Goal: Task Accomplishment & Management: Manage account settings

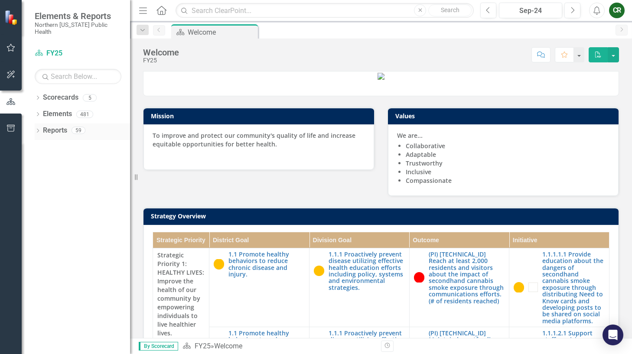
click at [61, 126] on link "Reports" at bounding box center [55, 131] width 24 height 10
click at [162, 13] on icon "Home" at bounding box center [161, 10] width 11 height 9
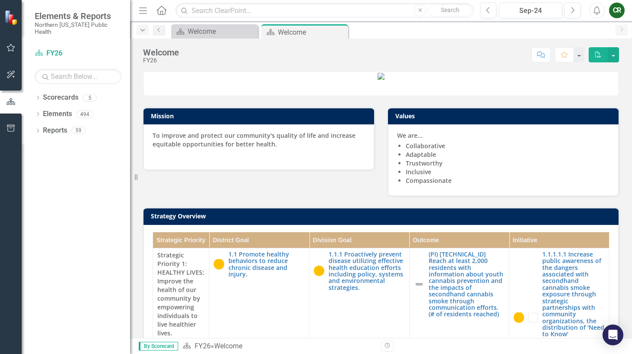
click at [145, 30] on icon "Dropdown" at bounding box center [143, 30] width 8 height 6
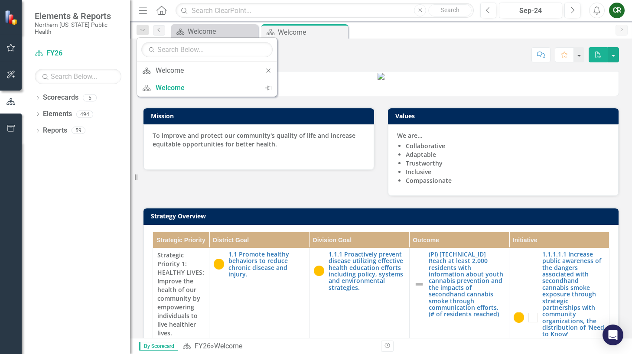
click at [143, 7] on icon "Menu" at bounding box center [142, 10] width 11 height 9
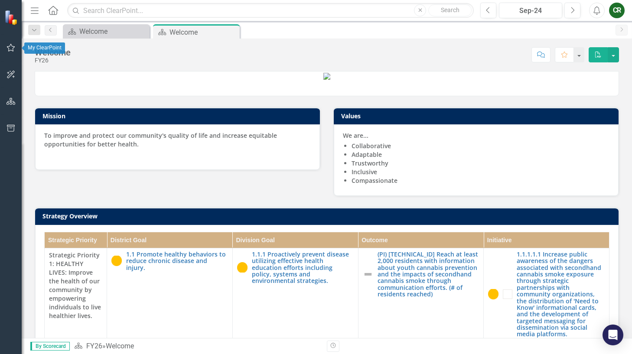
click at [11, 48] on icon "button" at bounding box center [10, 47] width 9 height 7
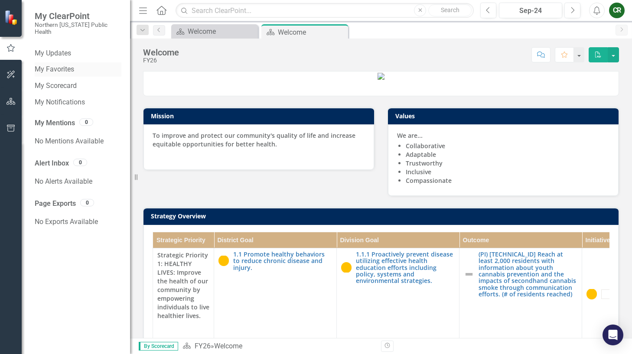
click at [68, 65] on link "My Favorites" at bounding box center [78, 70] width 87 height 10
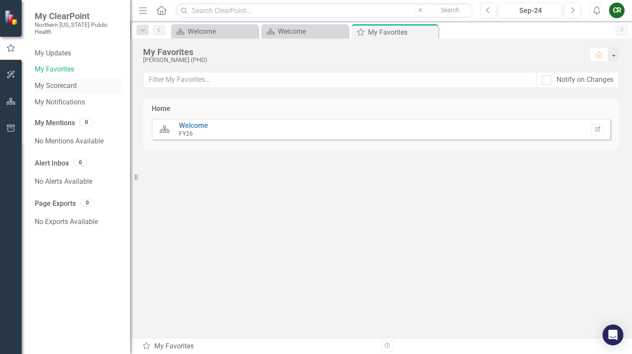
click at [54, 81] on link "My Scorecard" at bounding box center [78, 86] width 87 height 10
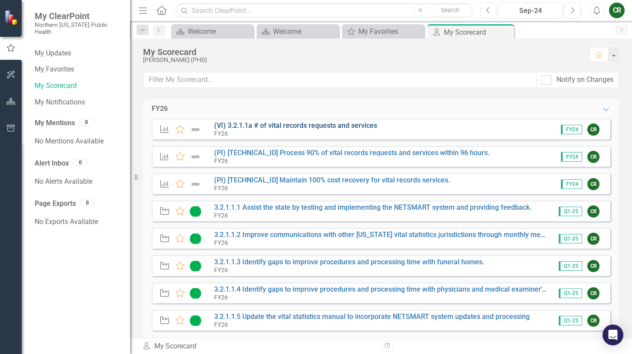
click at [342, 129] on link "(VI) 3.2.1.1a # of vital records requests and services" at bounding box center [295, 125] width 163 height 8
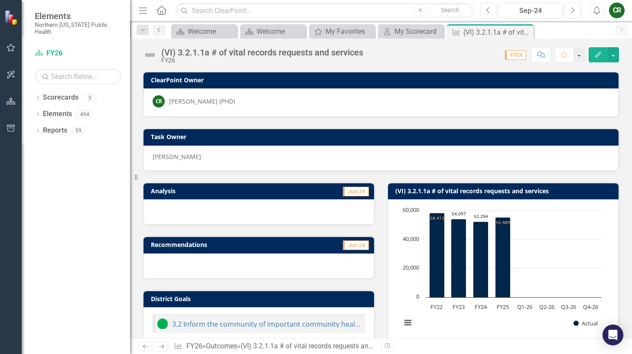
click at [157, 30] on icon "Previous" at bounding box center [159, 29] width 7 height 5
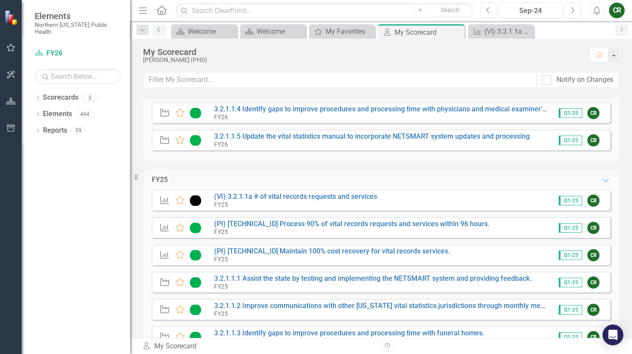
scroll to position [177, 0]
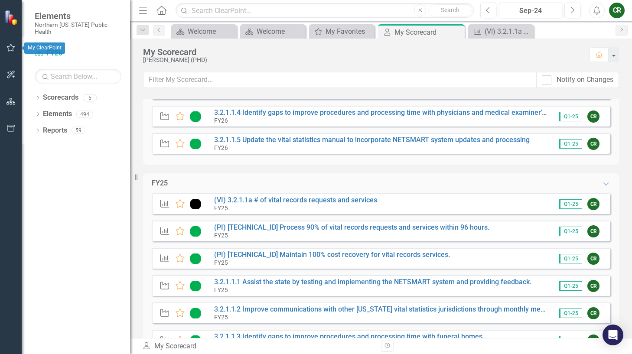
click at [12, 49] on icon "button" at bounding box center [10, 47] width 9 height 7
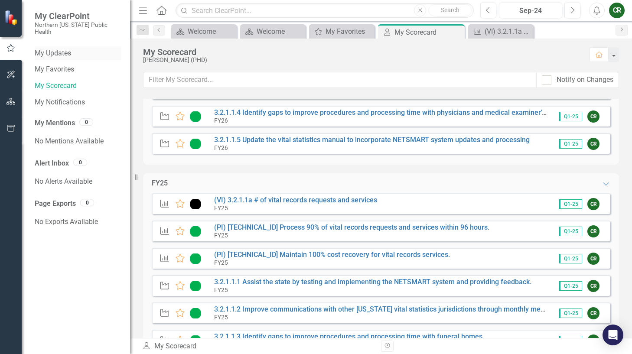
click at [62, 49] on link "My Updates" at bounding box center [78, 54] width 87 height 10
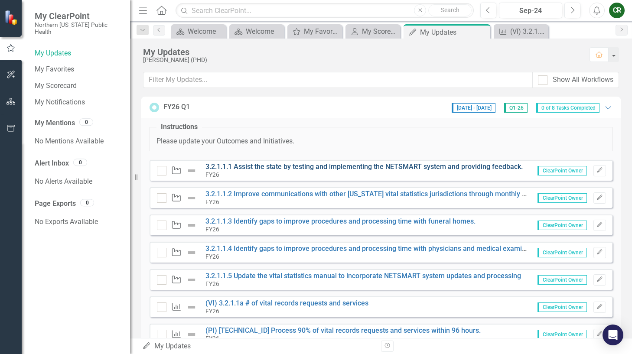
click at [344, 169] on link "3.2.1.1.1 Assist the state by testing and implementing the NETSMART system and …" at bounding box center [363, 166] width 317 height 8
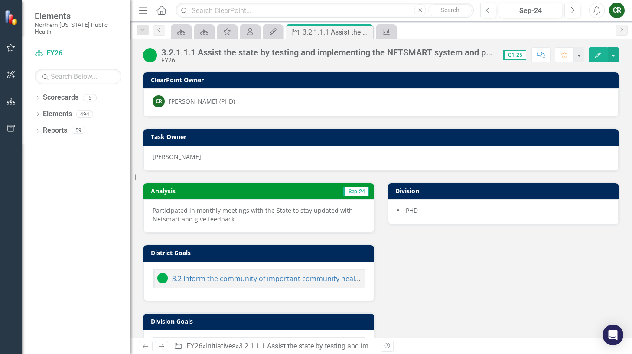
click at [312, 214] on p "Participated in monthly meetings with the State to stay updated with Netsmart a…" at bounding box center [258, 214] width 212 height 17
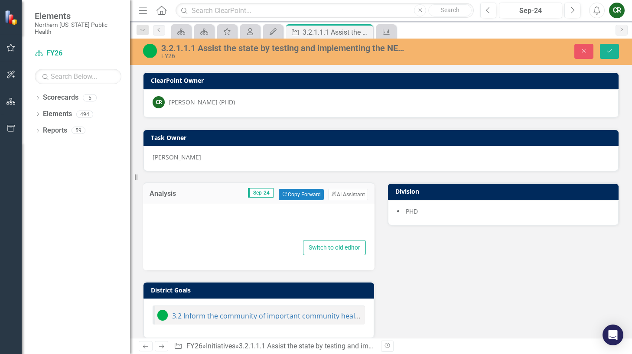
type textarea "<p>Participated in monthly meetings with the State to stay updated with Netsmar…"
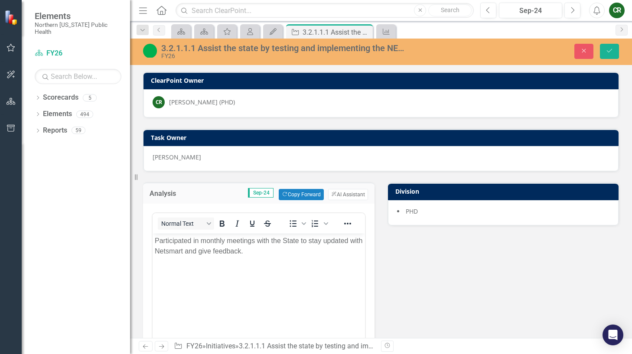
click at [152, 50] on img at bounding box center [150, 51] width 14 height 14
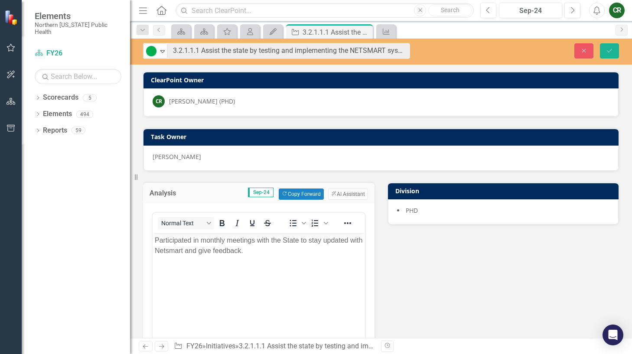
click at [152, 50] on img at bounding box center [151, 51] width 10 height 10
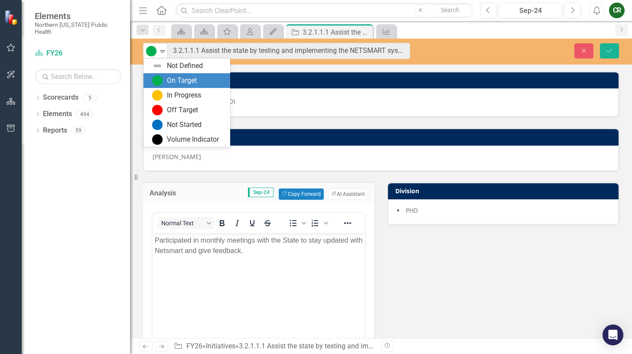
click at [196, 81] on div "On Target" at bounding box center [182, 81] width 30 height 10
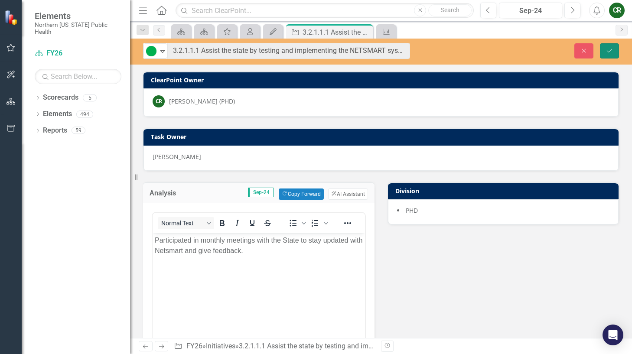
click at [610, 50] on icon "submit" at bounding box center [608, 50] width 5 height 3
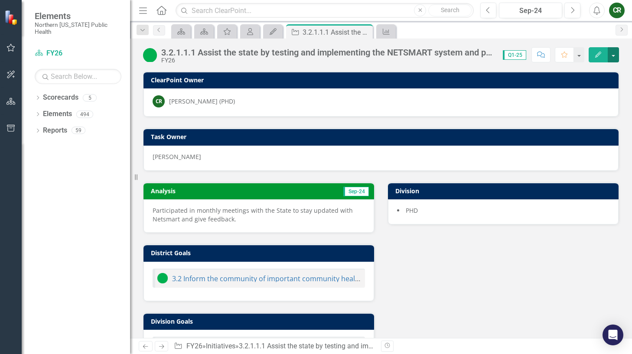
click at [612, 53] on button "button" at bounding box center [612, 54] width 11 height 15
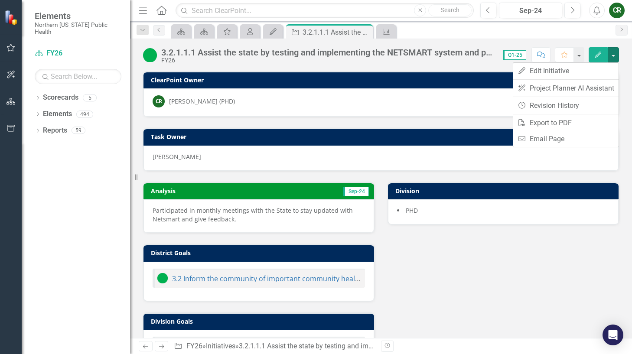
click at [537, 272] on div "Analysis Sep-24 Participated in monthly meetings with the State to stay updated…" at bounding box center [380, 304] width 489 height 267
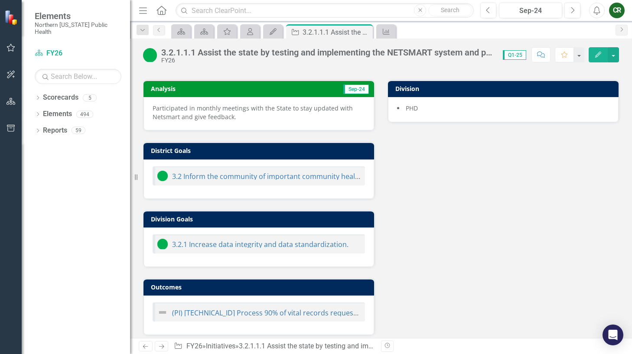
scroll to position [108, 0]
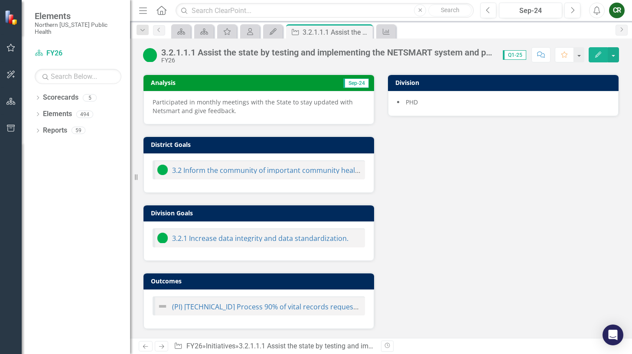
click at [498, 247] on div "Analysis Sep-24 Participated in monthly meetings with the State to stay updated…" at bounding box center [380, 196] width 489 height 267
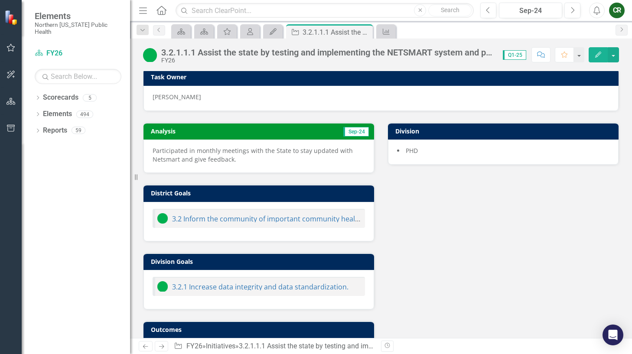
scroll to position [0, 0]
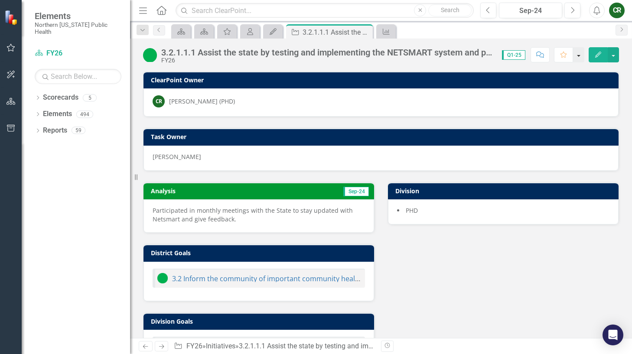
click at [578, 55] on button "button" at bounding box center [578, 54] width 11 height 15
click at [527, 265] on div "Analysis Sep-24 Participated in monthly meetings with the State to stay updated…" at bounding box center [380, 304] width 489 height 267
click at [160, 28] on icon "Previous" at bounding box center [159, 29] width 7 height 5
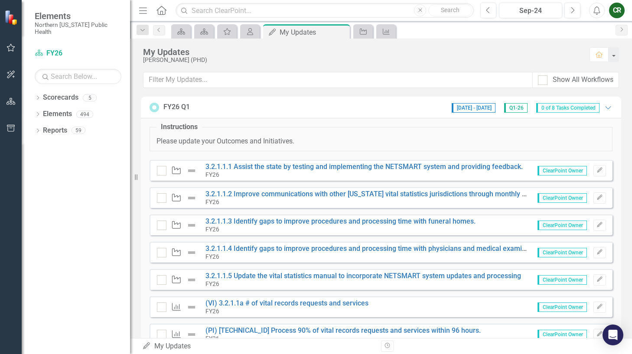
click at [192, 172] on img at bounding box center [191, 170] width 10 height 10
click at [160, 169] on input "checkbox" at bounding box center [160, 169] width 6 height 6
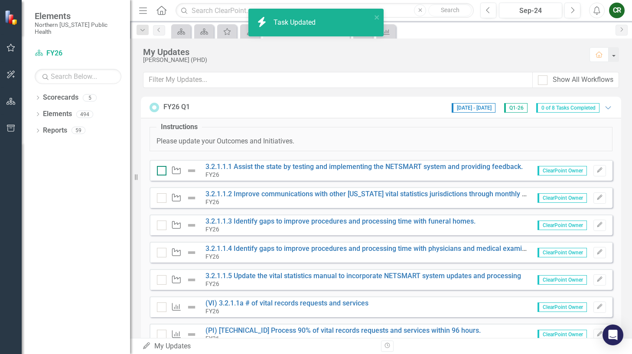
checkbox input "true"
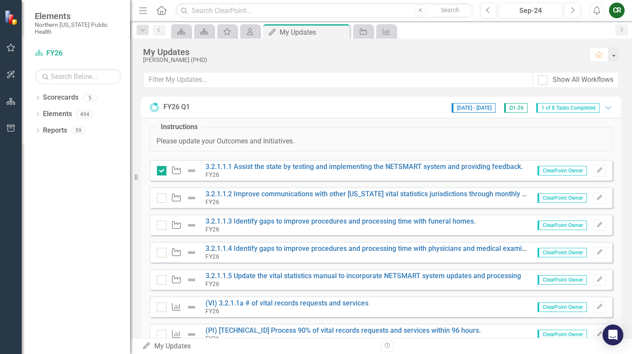
click at [192, 169] on img at bounding box center [191, 170] width 10 height 10
click at [191, 169] on img at bounding box center [191, 170] width 10 height 10
click at [596, 169] on icon "button" at bounding box center [598, 170] width 5 height 5
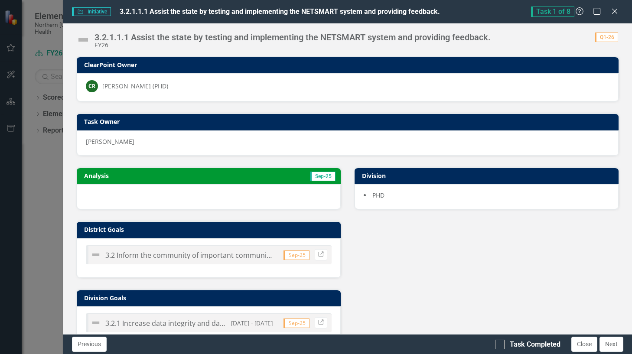
click at [184, 197] on div at bounding box center [209, 196] width 264 height 25
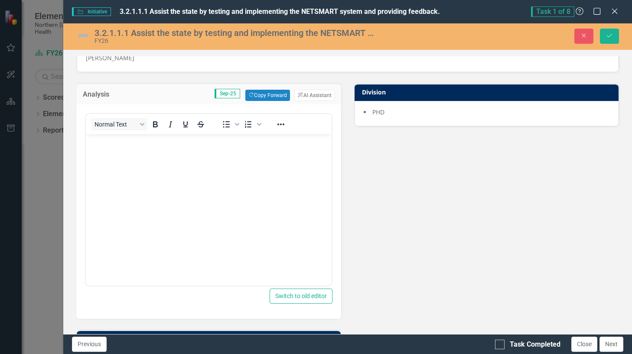
scroll to position [87, 0]
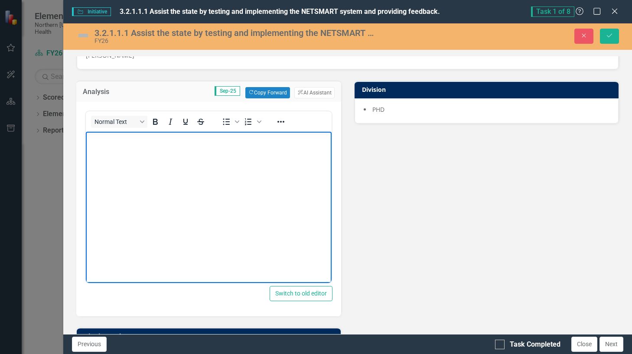
click at [131, 161] on body "Rich Text Area. Press ALT-0 for help." at bounding box center [208, 197] width 246 height 130
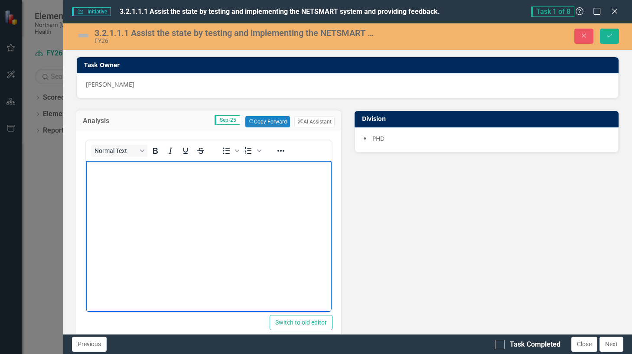
scroll to position [43, 0]
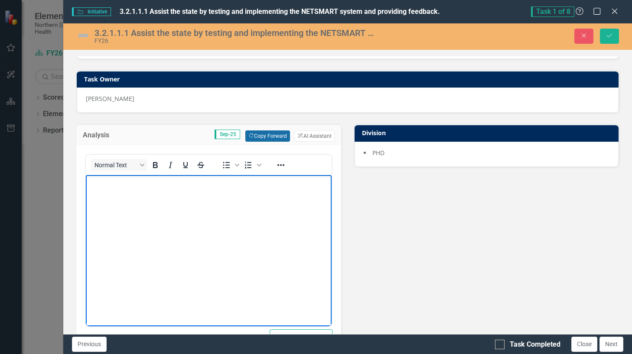
click at [265, 134] on button "Copy Forward Copy Forward" at bounding box center [267, 135] width 45 height 11
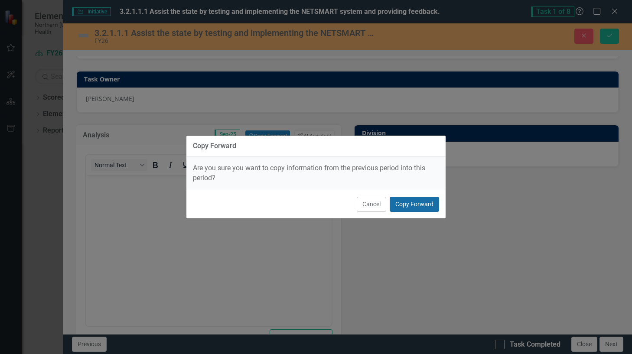
click at [411, 203] on button "Copy Forward" at bounding box center [413, 204] width 49 height 15
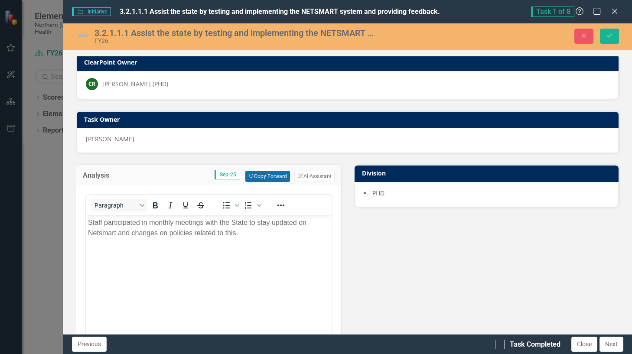
scroll to position [0, 0]
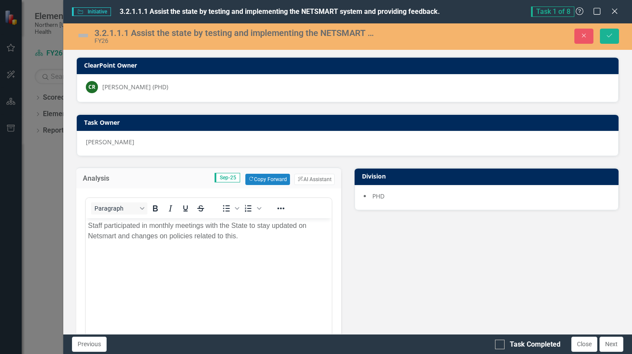
click at [83, 34] on img at bounding box center [83, 36] width 14 height 14
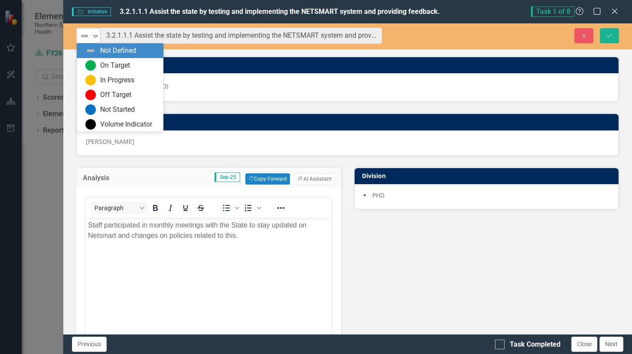
click at [96, 34] on icon "Expand" at bounding box center [95, 35] width 9 height 7
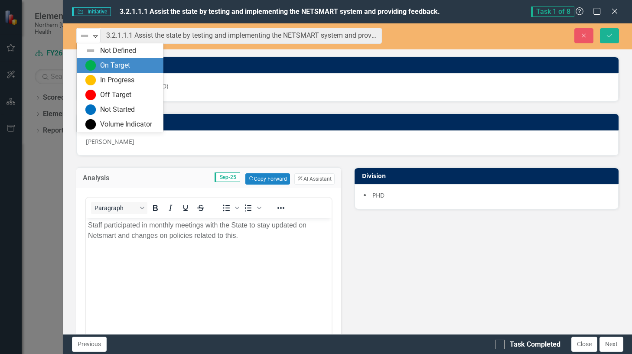
click at [104, 60] on div "On Target" at bounding box center [120, 65] width 87 height 15
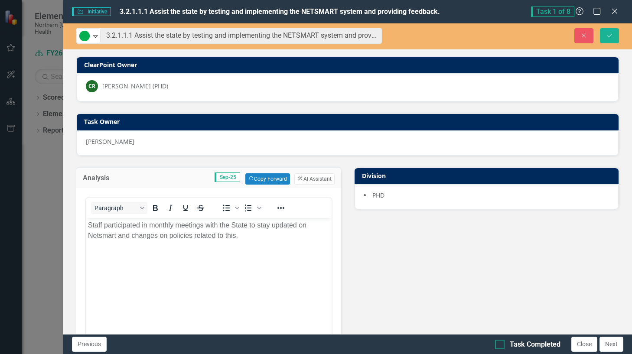
click at [499, 343] on input "Task Completed" at bounding box center [498, 343] width 6 height 6
checkbox input "true"
click at [580, 344] on button "Close" at bounding box center [584, 344] width 26 height 15
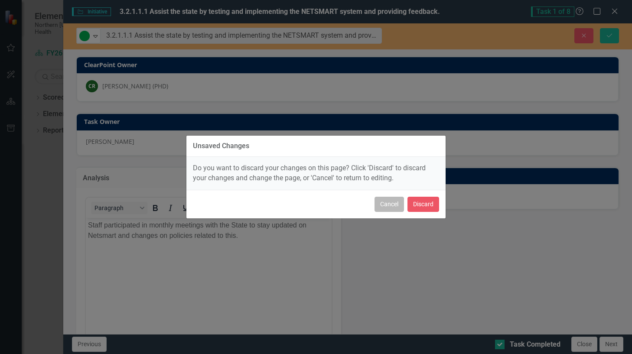
click at [391, 204] on button "Cancel" at bounding box center [388, 204] width 29 height 15
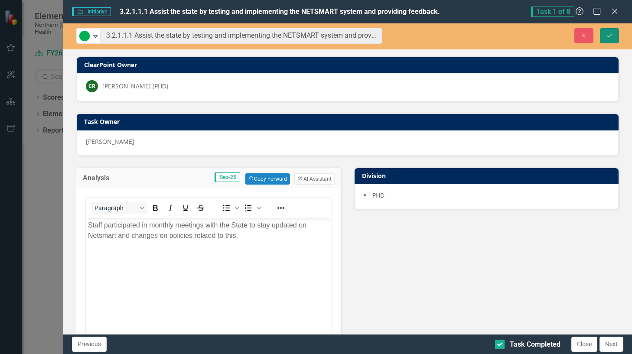
click at [607, 34] on icon "Save" at bounding box center [609, 35] width 8 height 6
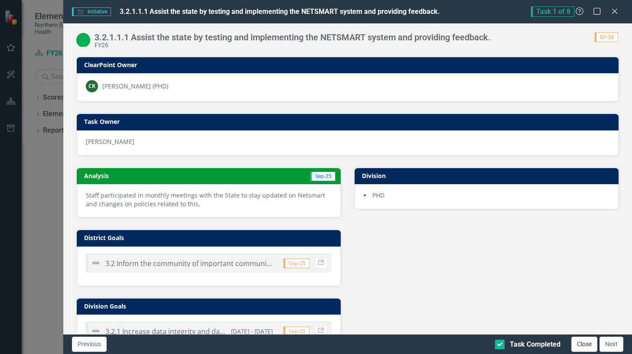
click at [577, 343] on button "Close" at bounding box center [584, 344] width 26 height 15
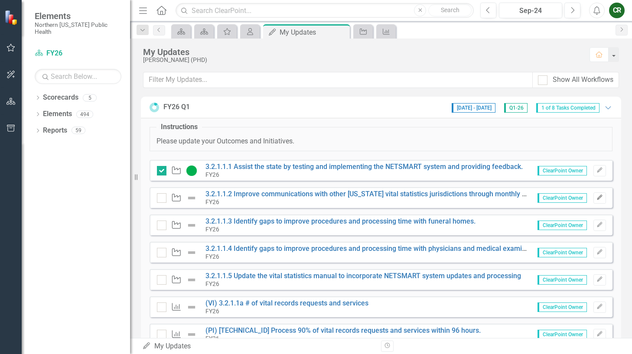
click at [596, 199] on icon "Edit" at bounding box center [599, 197] width 6 height 5
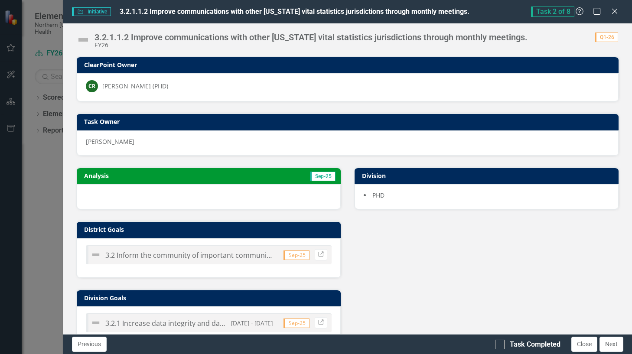
click at [233, 199] on div at bounding box center [209, 196] width 264 height 25
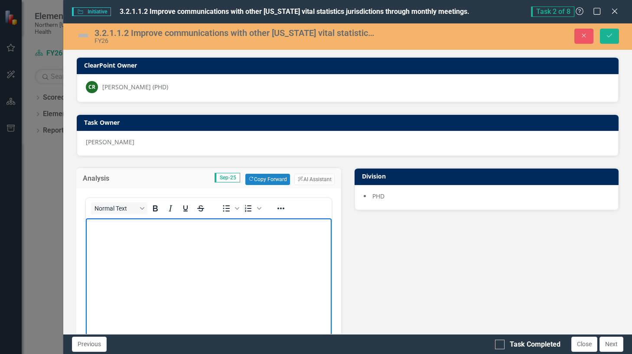
drag, startPoint x: 196, startPoint y: 255, endPoint x: 249, endPoint y: 276, distance: 57.5
click at [249, 276] on body "Rich Text Area. Press ALT-0 for help." at bounding box center [208, 283] width 246 height 130
click at [269, 178] on button "Copy Forward Copy Forward" at bounding box center [267, 179] width 45 height 11
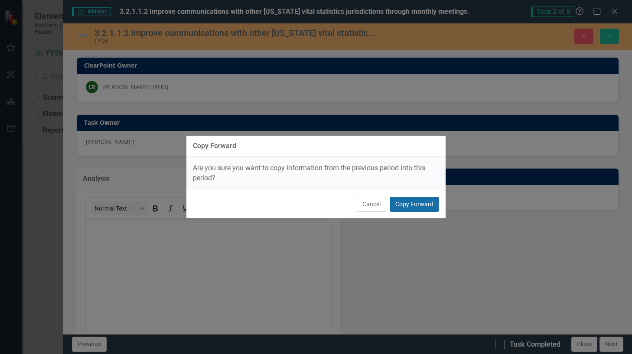
click at [412, 205] on button "Copy Forward" at bounding box center [413, 204] width 49 height 15
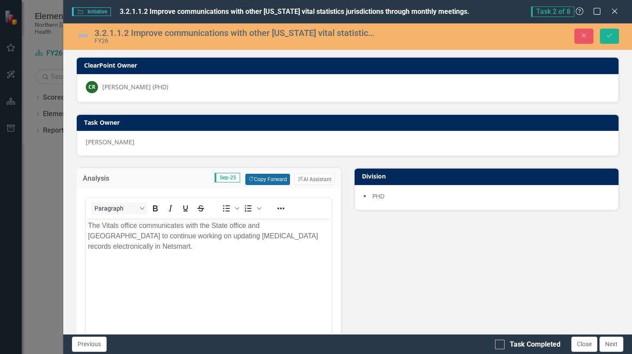
scroll to position [43, 0]
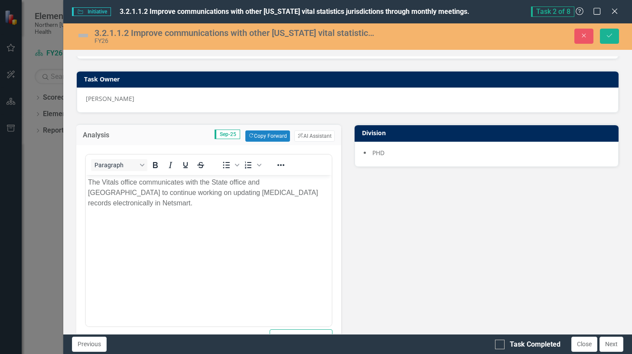
click at [323, 194] on p "The Vitals office communicates with the State office and Clark County to contin…" at bounding box center [207, 192] width 241 height 31
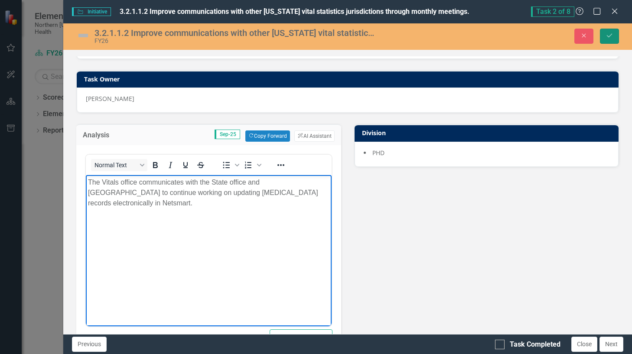
click at [607, 35] on icon "Save" at bounding box center [609, 35] width 8 height 6
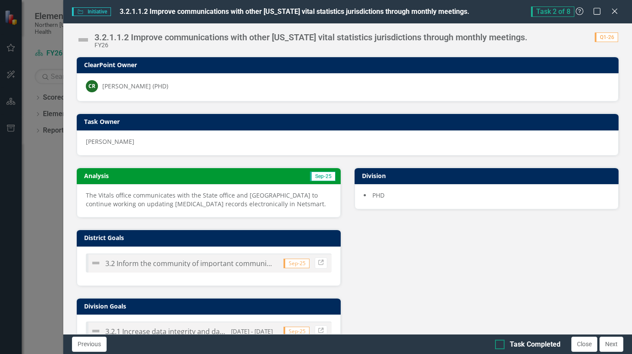
click at [499, 346] on div at bounding box center [500, 345] width 10 height 10
click at [499, 345] on input "Task Completed" at bounding box center [498, 343] width 6 height 6
checkbox input "true"
click at [582, 346] on button "Close" at bounding box center [584, 344] width 26 height 15
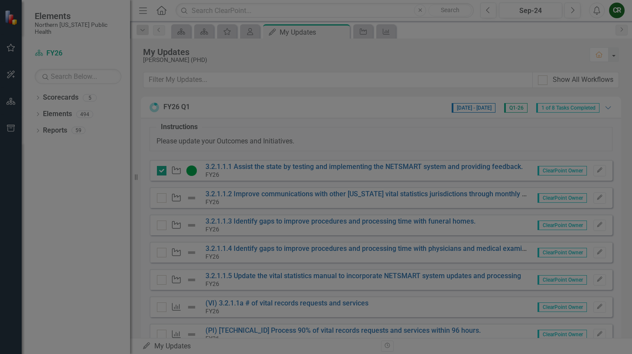
checkbox input "true"
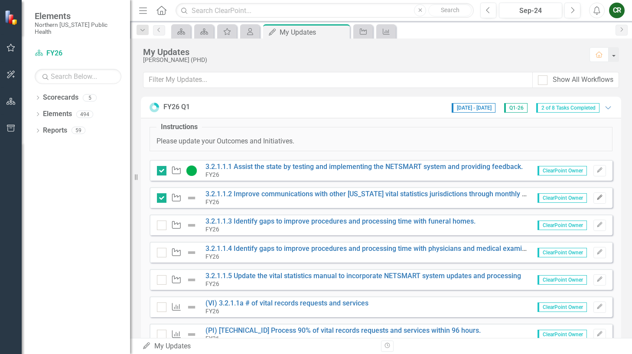
click at [596, 198] on icon "Edit" at bounding box center [599, 197] width 6 height 5
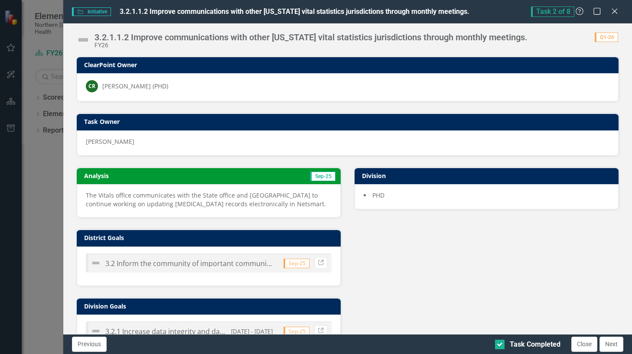
click at [84, 41] on img at bounding box center [83, 40] width 14 height 14
click at [83, 41] on img at bounding box center [83, 40] width 14 height 14
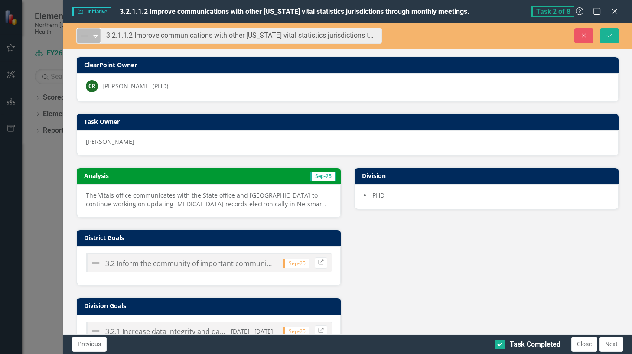
click at [98, 37] on icon "Expand" at bounding box center [95, 35] width 9 height 7
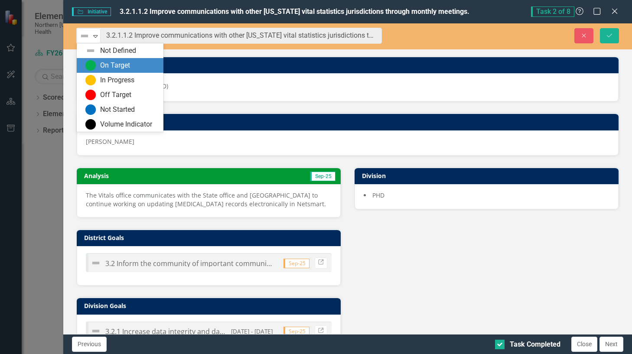
click at [115, 65] on div "On Target" at bounding box center [115, 66] width 30 height 10
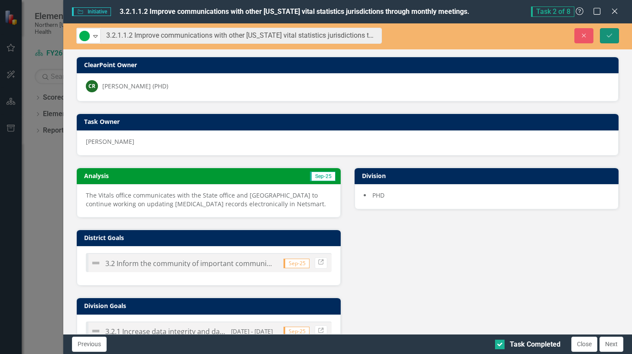
click at [607, 32] on button "Save" at bounding box center [608, 35] width 19 height 15
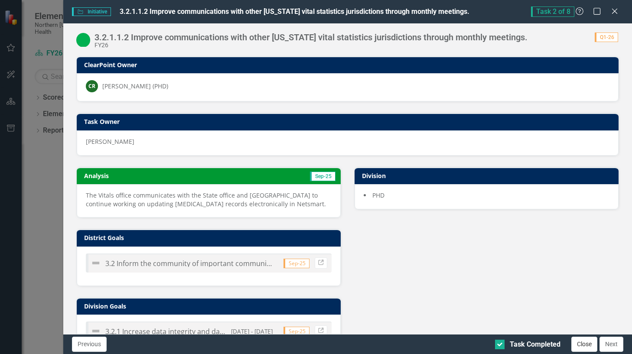
click at [579, 341] on button "Close" at bounding box center [584, 344] width 26 height 15
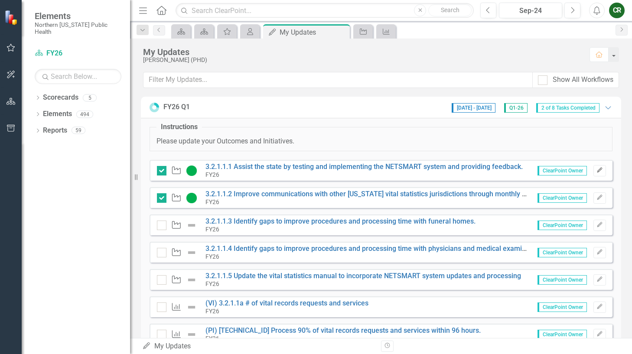
click at [596, 169] on icon "Edit" at bounding box center [599, 170] width 6 height 5
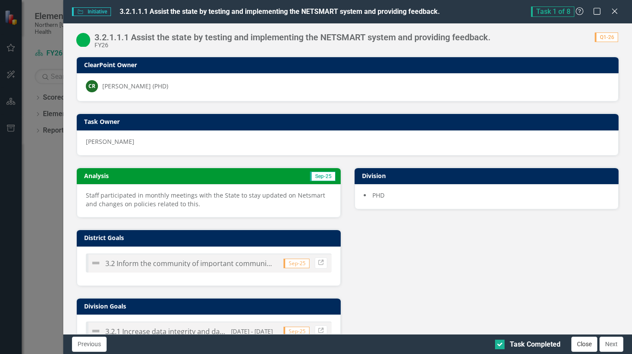
click at [583, 345] on button "Close" at bounding box center [584, 344] width 26 height 15
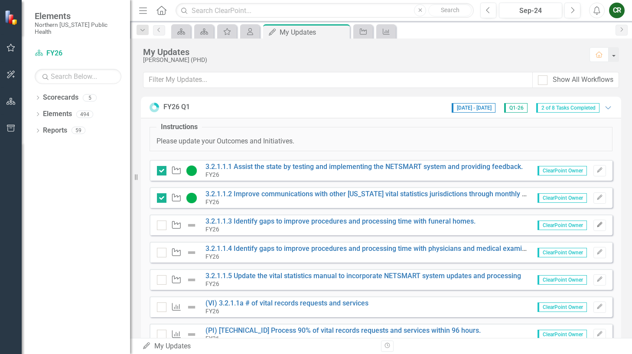
click at [596, 226] on icon "Edit" at bounding box center [599, 224] width 6 height 5
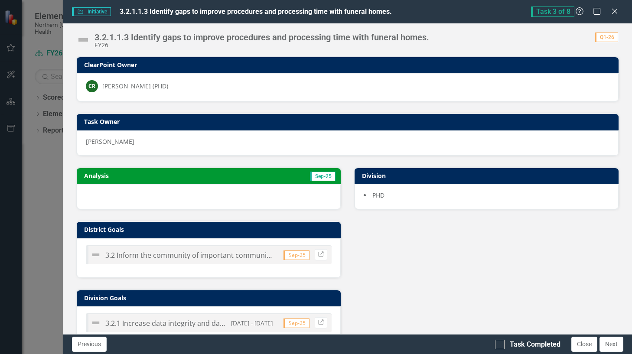
click at [209, 195] on div at bounding box center [209, 196] width 264 height 25
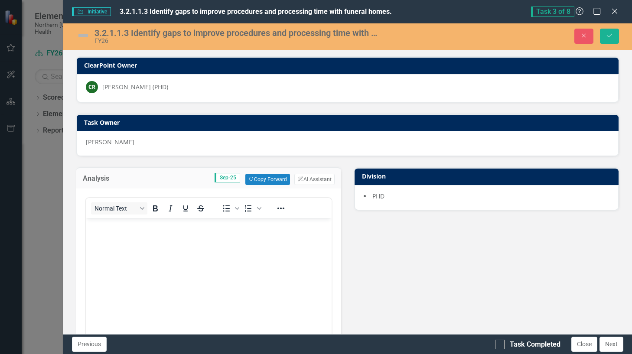
scroll to position [0, 0]
click at [262, 177] on button "Copy Forward Copy Forward" at bounding box center [267, 179] width 45 height 11
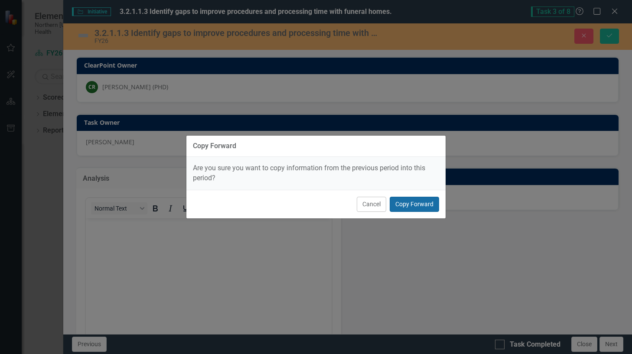
click at [408, 202] on button "Copy Forward" at bounding box center [413, 204] width 49 height 15
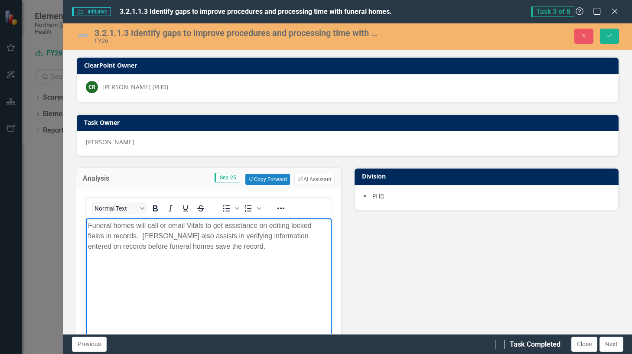
click at [237, 244] on p "Funeral homes will call or email Vitals to get assistance on editing locked fie…" at bounding box center [207, 235] width 241 height 31
drag, startPoint x: 101, startPoint y: 17, endPoint x: 437, endPoint y: 274, distance: 423.1
click at [214, 249] on p "Funeral homes will call or email Vitals to get assistance on editing locked fie…" at bounding box center [207, 235] width 241 height 31
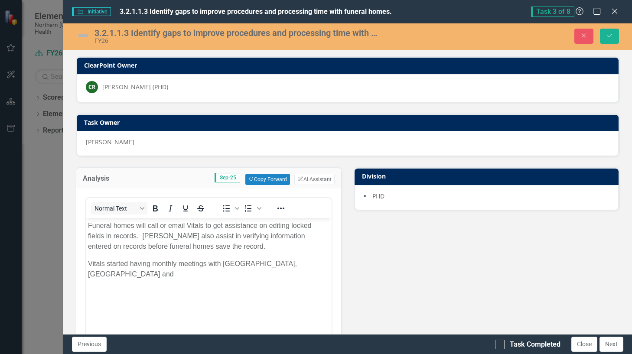
click at [23, 315] on div "Initiative Initiative 3.2.1.1.3 Identify gaps to improve procedures and process…" at bounding box center [316, 177] width 632 height 354
click at [319, 264] on p "Vitals started having monthly meetings with Carson City, Clark County and" at bounding box center [207, 269] width 241 height 21
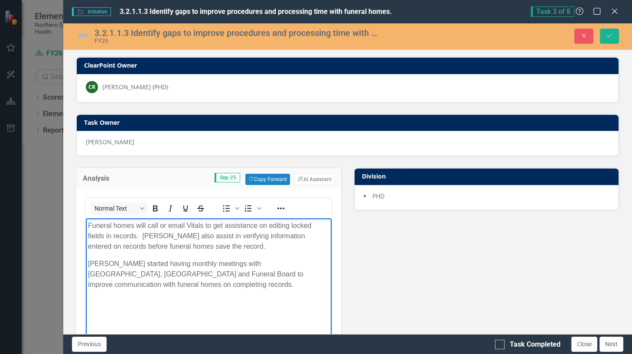
click at [83, 36] on img at bounding box center [83, 36] width 14 height 14
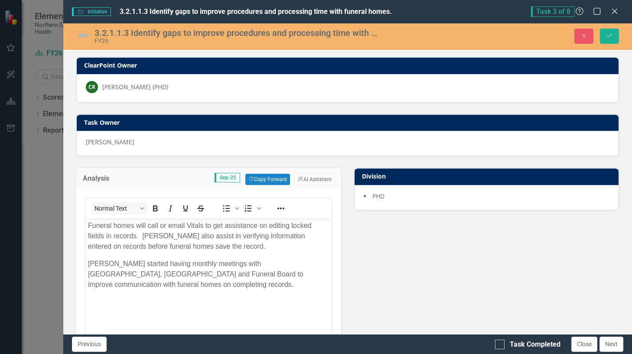
click at [83, 36] on img at bounding box center [83, 36] width 14 height 14
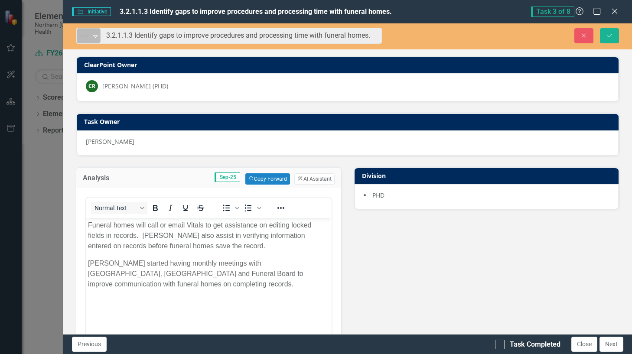
click at [92, 35] on icon "Expand" at bounding box center [95, 35] width 9 height 7
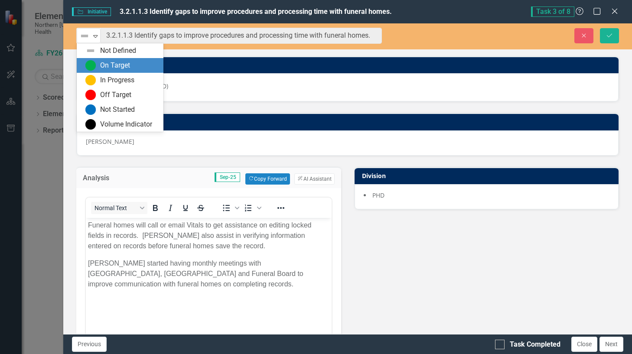
click at [102, 61] on div "On Target" at bounding box center [115, 66] width 30 height 10
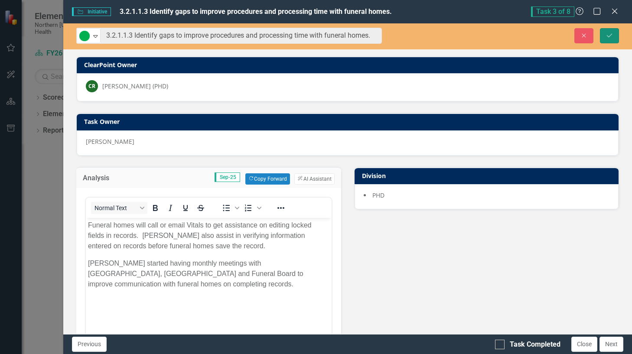
click at [607, 34] on icon "Save" at bounding box center [609, 35] width 8 height 6
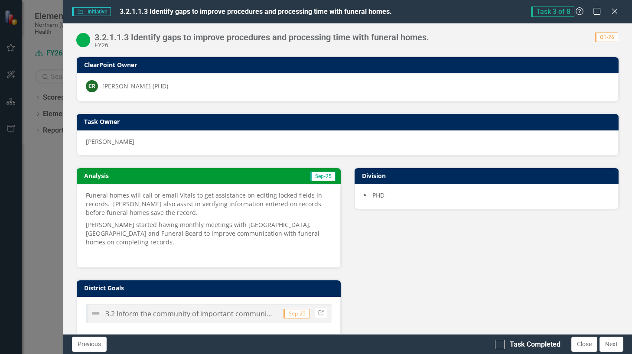
click at [213, 248] on p at bounding box center [209, 253] width 246 height 10
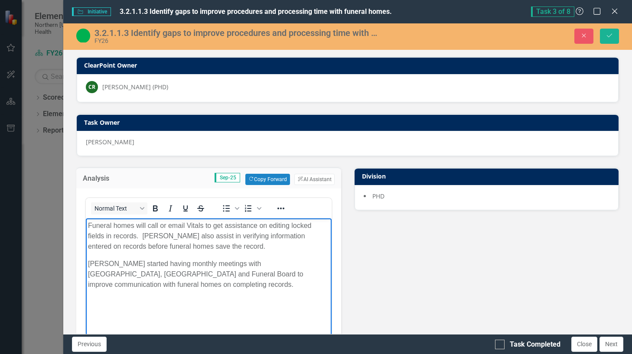
click at [128, 263] on p "Vitals started having monthly meetings with Carson City, Clark County and Funer…" at bounding box center [207, 274] width 241 height 31
click at [605, 37] on icon "Save" at bounding box center [609, 35] width 8 height 6
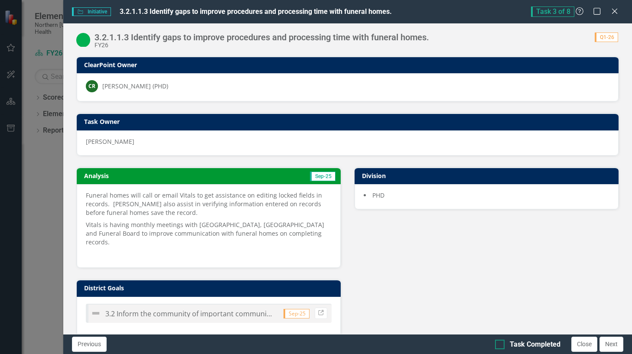
click at [498, 346] on div at bounding box center [500, 345] width 10 height 10
click at [498, 345] on input "Task Completed" at bounding box center [498, 343] width 6 height 6
checkbox input "true"
click at [582, 343] on button "Close" at bounding box center [584, 344] width 26 height 15
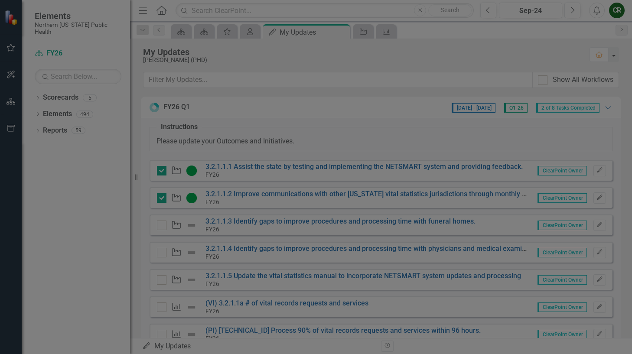
checkbox input "true"
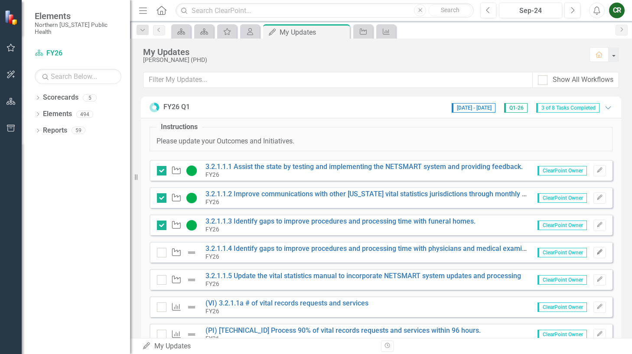
click at [596, 250] on icon "Edit" at bounding box center [599, 252] width 6 height 5
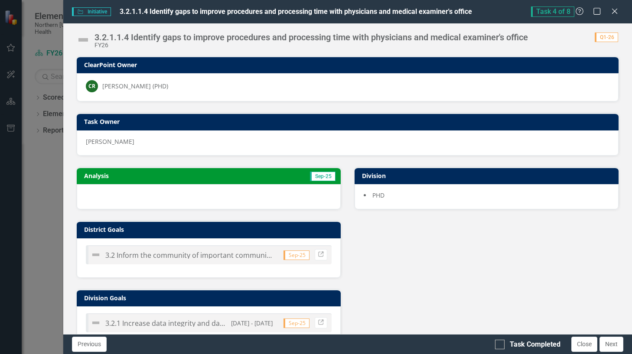
click at [186, 193] on div at bounding box center [209, 196] width 264 height 25
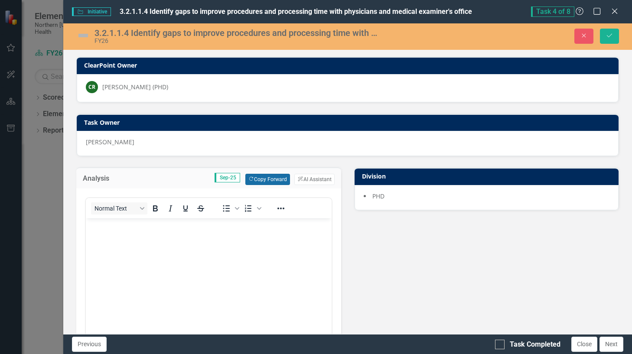
click at [262, 178] on button "Copy Forward Copy Forward" at bounding box center [267, 179] width 45 height 11
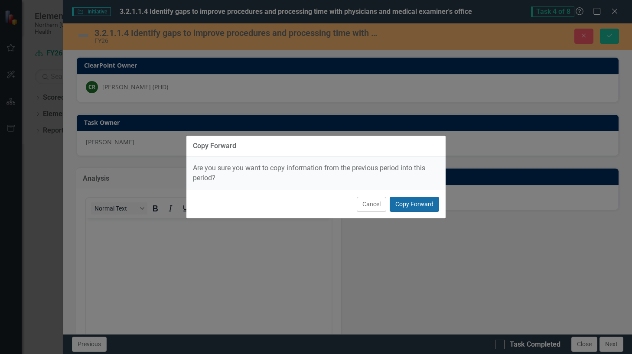
click at [414, 204] on button "Copy Forward" at bounding box center [413, 204] width 49 height 15
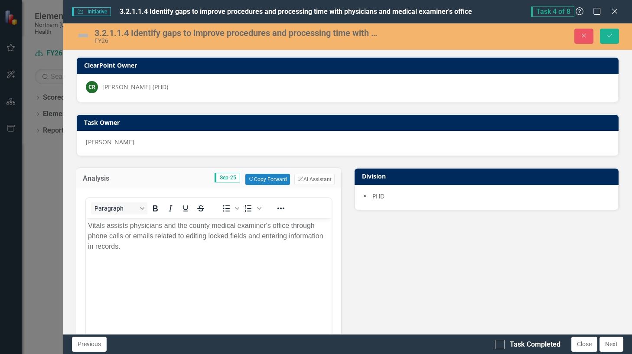
click at [83, 35] on img at bounding box center [83, 36] width 14 height 14
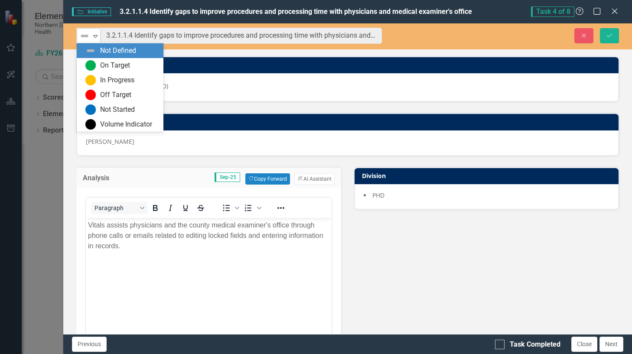
click at [96, 34] on icon "Expand" at bounding box center [95, 35] width 9 height 7
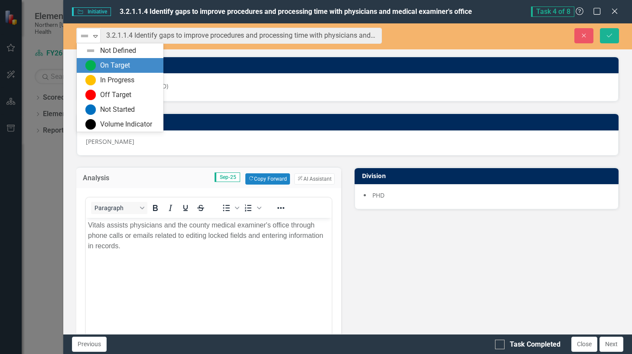
click at [106, 62] on div "On Target" at bounding box center [115, 66] width 30 height 10
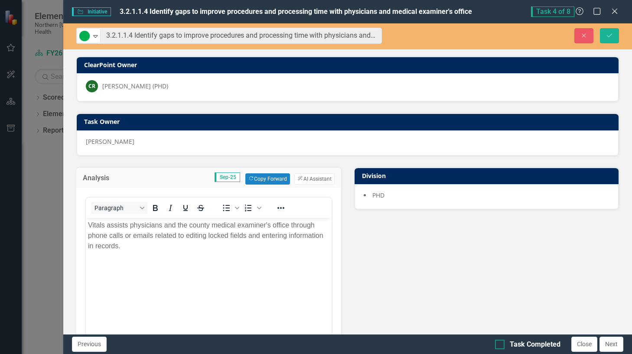
click at [502, 345] on div at bounding box center [500, 345] width 10 height 10
click at [500, 345] on input "Task Completed" at bounding box center [498, 343] width 6 height 6
checkbox input "true"
click at [613, 35] on button "Save" at bounding box center [608, 35] width 19 height 15
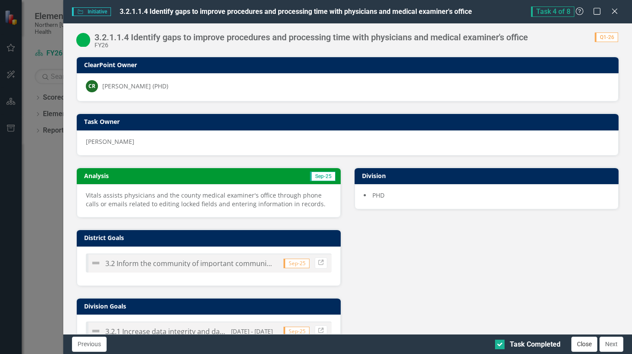
click at [583, 344] on button "Close" at bounding box center [584, 344] width 26 height 15
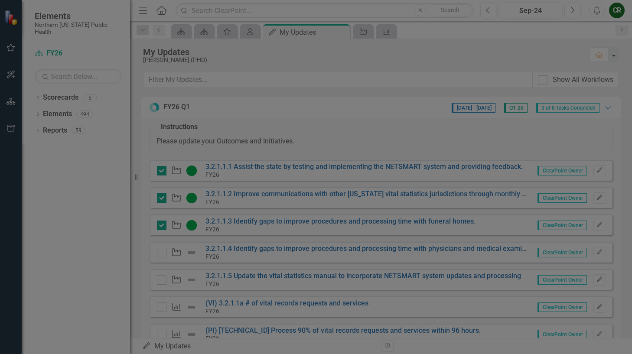
checkbox input "true"
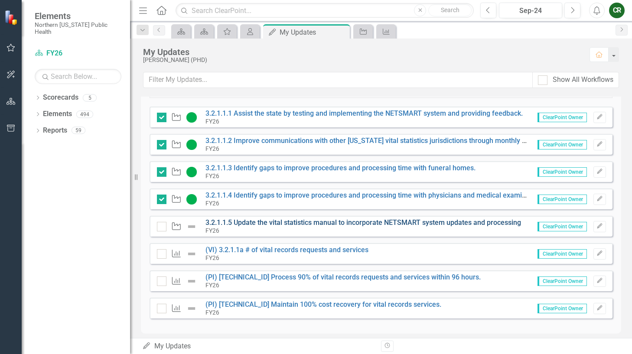
scroll to position [60, 0]
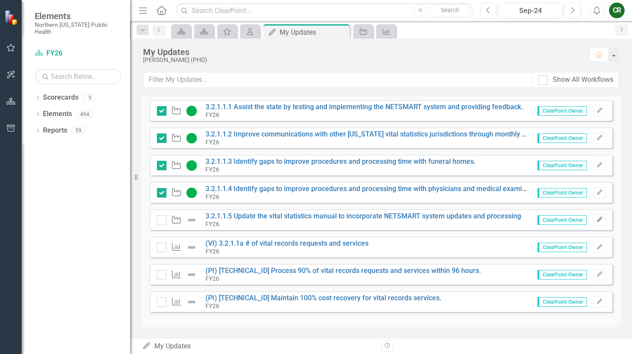
click at [596, 219] on icon "Edit" at bounding box center [599, 219] width 6 height 5
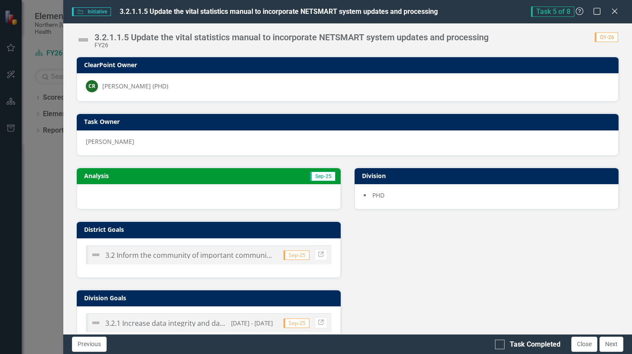
click at [235, 198] on div at bounding box center [209, 196] width 264 height 25
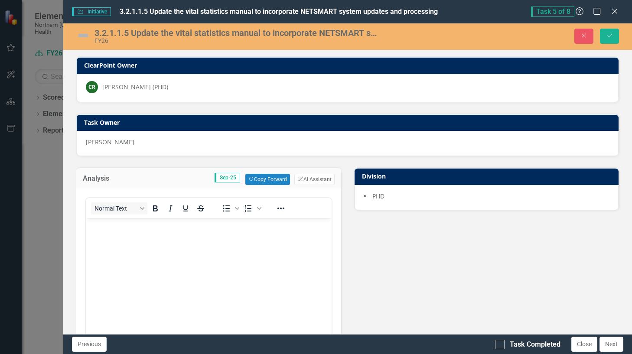
scroll to position [0, 0]
click at [255, 178] on button "Copy Forward Copy Forward" at bounding box center [267, 179] width 45 height 11
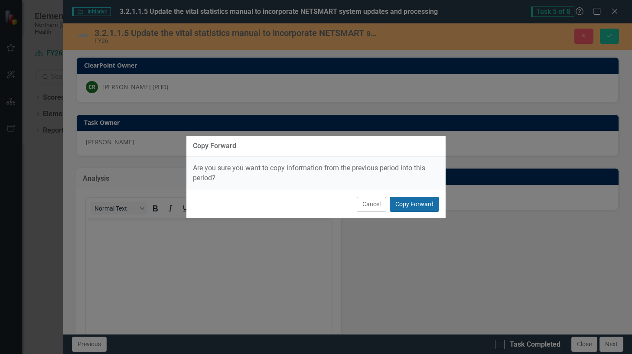
click at [419, 204] on button "Copy Forward" at bounding box center [413, 204] width 49 height 15
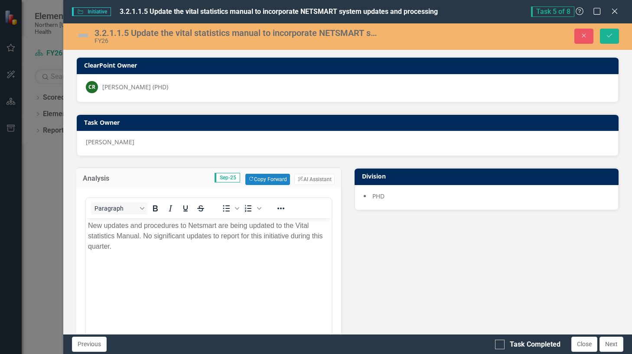
click at [84, 36] on img at bounding box center [83, 36] width 14 height 14
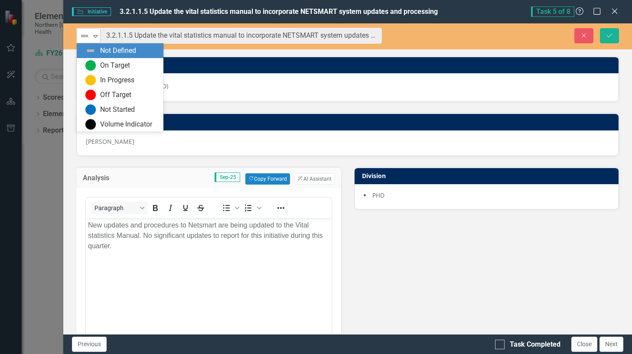
click at [95, 35] on icon "Expand" at bounding box center [95, 35] width 9 height 7
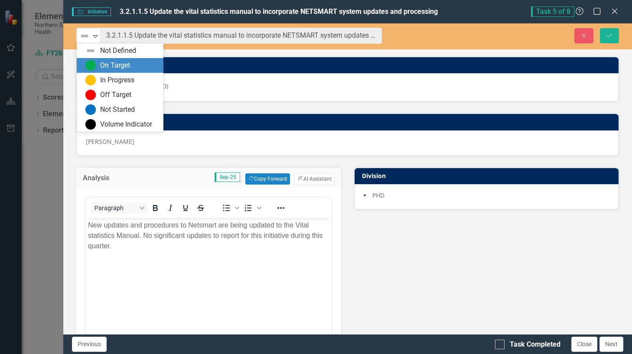
click at [105, 63] on div "On Target" at bounding box center [115, 66] width 30 height 10
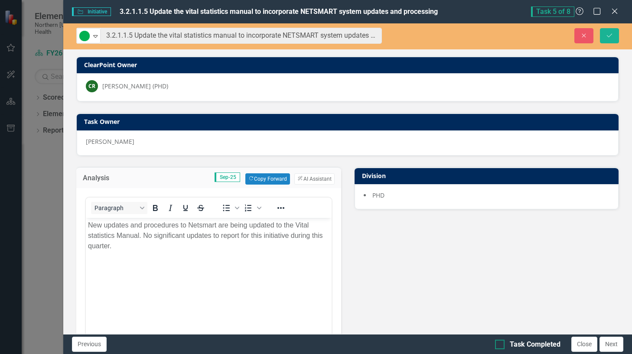
click at [500, 347] on div at bounding box center [500, 345] width 10 height 10
click at [500, 345] on input "Task Completed" at bounding box center [498, 343] width 6 height 6
checkbox input "true"
click at [609, 36] on icon "Save" at bounding box center [609, 35] width 8 height 6
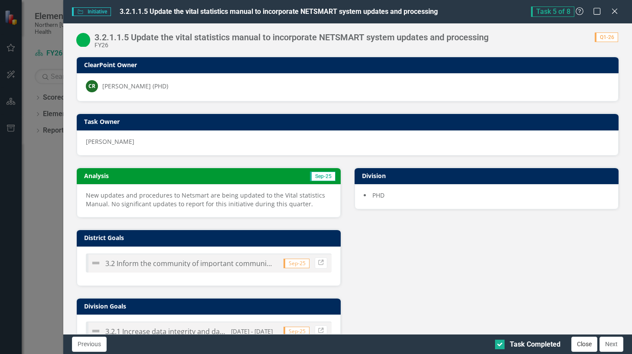
click at [581, 340] on button "Close" at bounding box center [584, 344] width 26 height 15
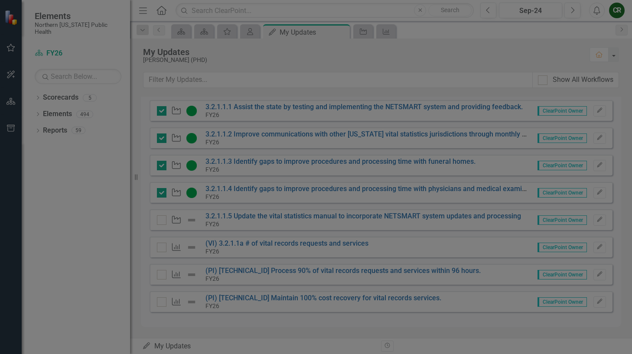
checkbox input "true"
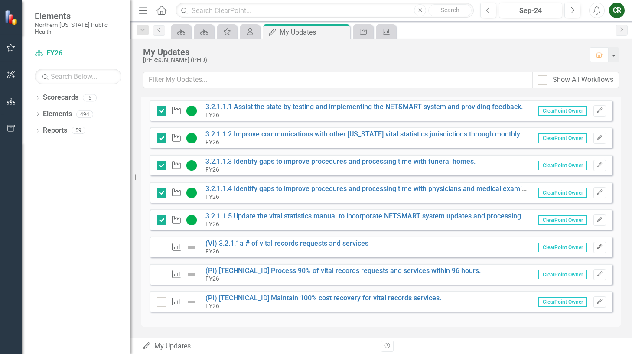
click at [596, 247] on icon "Edit" at bounding box center [599, 246] width 6 height 5
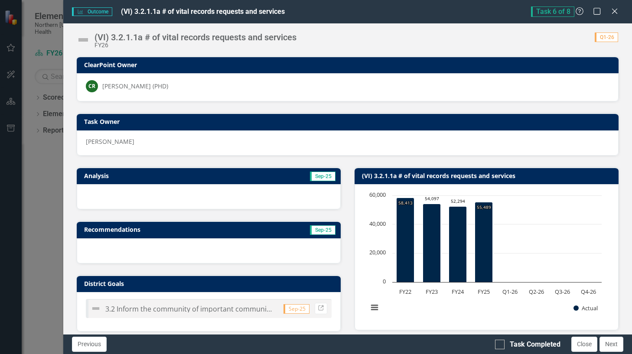
click at [189, 200] on div at bounding box center [209, 196] width 264 height 25
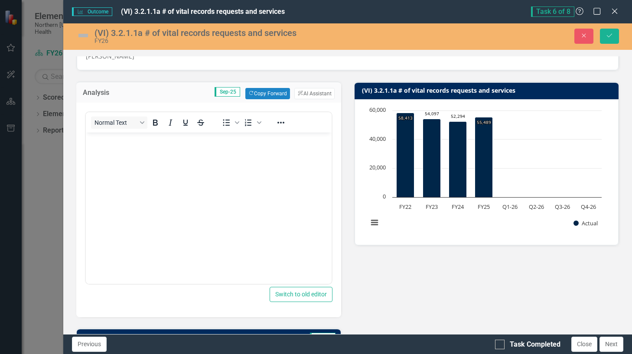
scroll to position [43, 0]
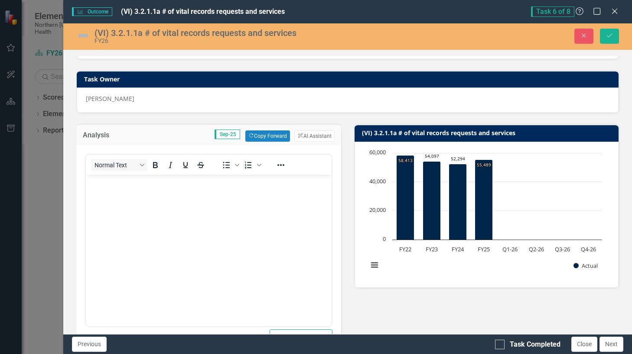
click at [169, 203] on body "Rich Text Area. Press ALT-0 for help." at bounding box center [208, 240] width 246 height 130
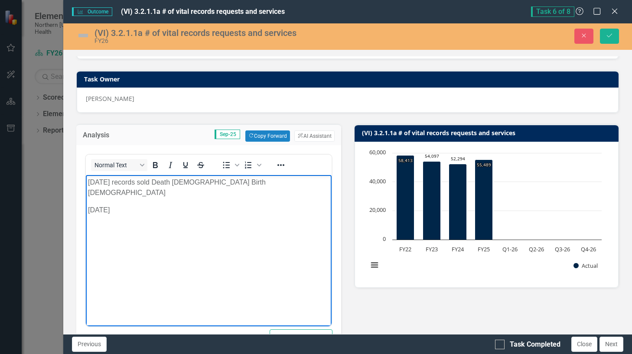
click at [118, 181] on p "July 2026 records sold Death 1637 Birth 1962" at bounding box center [207, 187] width 241 height 21
click at [139, 205] on p "[DATE]" at bounding box center [207, 210] width 241 height 10
click at [194, 178] on p "July 2025 records sold Death 1637 Birth 1962" at bounding box center [207, 187] width 241 height 21
click at [194, 205] on p "August 2025 records sold Death" at bounding box center [207, 210] width 241 height 10
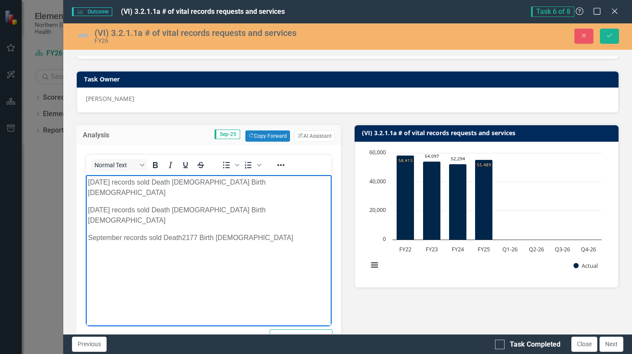
click at [181, 233] on p "September records sold Death2177 Birth 1255" at bounding box center [207, 238] width 241 height 10
click at [251, 233] on p "September records sold Death 2177 Birth 1255" at bounding box center [207, 238] width 241 height 10
click at [178, 180] on p "July 2025 records sold Death 1962 Birth 1637" at bounding box center [207, 187] width 241 height 21
click at [195, 178] on p "July 2025 records sold Death 1962 Birth 1637" at bounding box center [207, 187] width 241 height 21
click at [204, 208] on p "August 2025 records sold Death 2006 Birth 1498" at bounding box center [207, 215] width 241 height 21
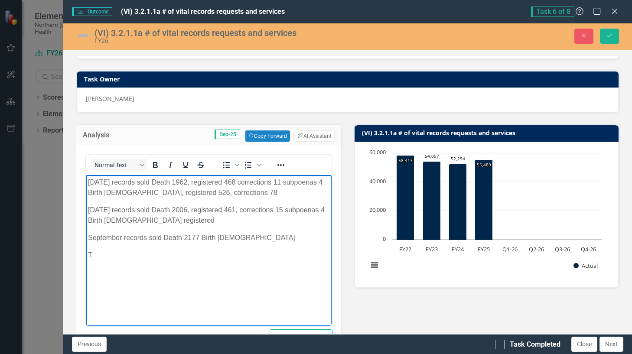
drag, startPoint x: 130, startPoint y: 284, endPoint x: 135, endPoint y: 241, distance: 43.1
click at [131, 283] on body "July 2025 records sold Death 1962, registered 468 corrections 11 subpoenas 4 Bi…" at bounding box center [208, 240] width 246 height 130
click at [207, 221] on p "August 2025 records sold Death 2006, registered 461, corrections 15 subpoenas 4…" at bounding box center [207, 215] width 241 height 21
click at [198, 237] on p "September records sold Death 2177 Birth 1255" at bounding box center [207, 238] width 241 height 10
click at [88, 178] on p "July 2025 records sold Death 1962, registered 468 corrections 11 subpoenas 4 Bi…" at bounding box center [207, 187] width 241 height 21
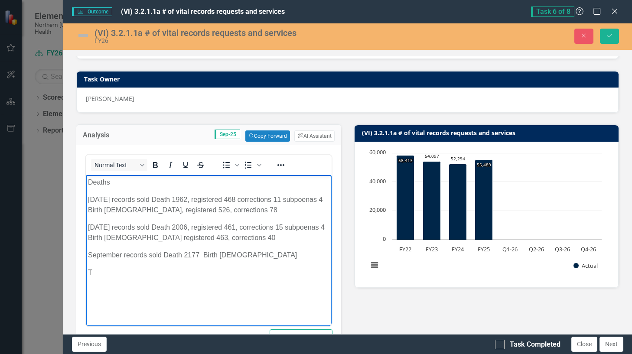
click at [246, 256] on p "September records sold Death 2177 Birth 1255" at bounding box center [207, 255] width 241 height 10
click at [177, 198] on p "July 2025 records sold Death 1962, registered 468 corrections 11 subpoenas 4 Bi…" at bounding box center [207, 204] width 241 height 21
click at [243, 254] on p "September records sold Death 2177 Birth 1255" at bounding box center [207, 255] width 241 height 10
click at [241, 253] on p "September records sold Death 2177 Birth 1255" at bounding box center [207, 255] width 241 height 10
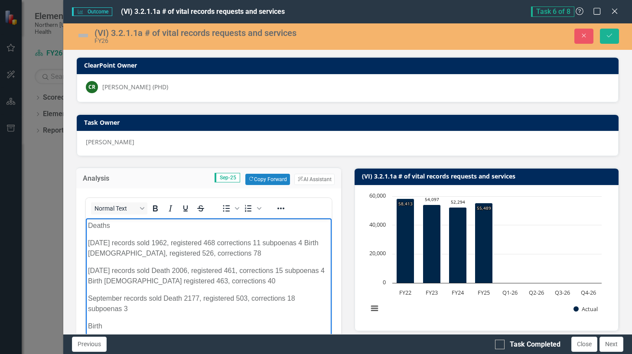
scroll to position [43, 0]
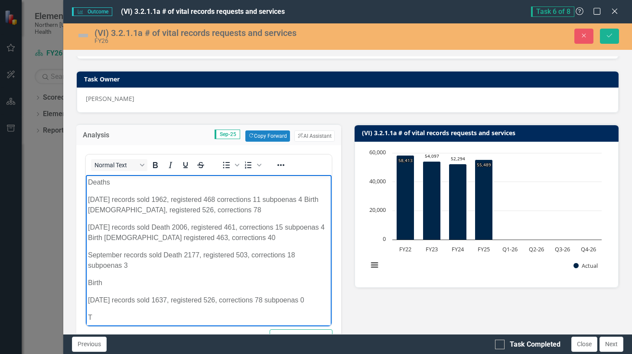
click at [221, 212] on p "[DATE] records sold 1962, registered 468 corrections 11 subpoenas 4 Birth [DEMO…" at bounding box center [207, 204] width 241 height 21
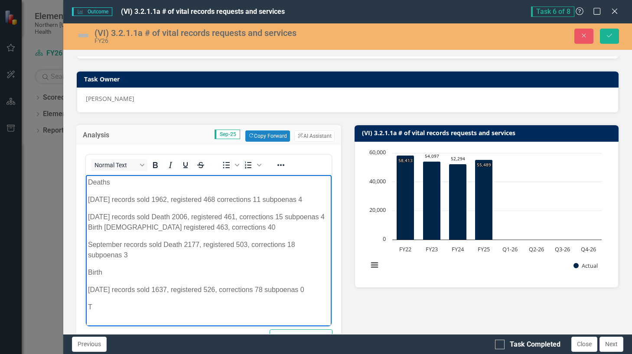
click at [316, 288] on p "[DATE] records sold 1637, registered 526, corrections 78 subpoenas 0" at bounding box center [207, 290] width 241 height 10
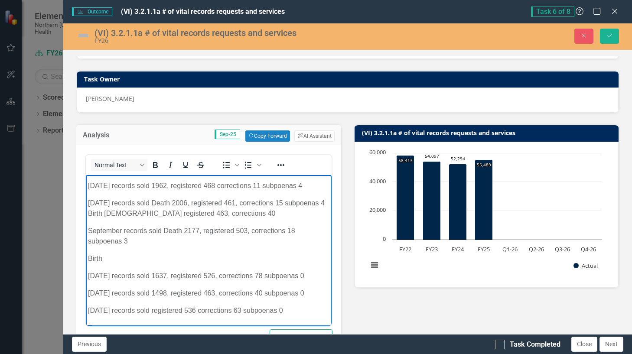
click at [178, 316] on p "[DATE] records sold registered 536 corrections 63 subpoenas 0" at bounding box center [207, 310] width 241 height 10
click at [257, 213] on p "[DATE] records sold Death 2006, registered 461, corrections 15 subpoenas 4 Birt…" at bounding box center [207, 208] width 241 height 21
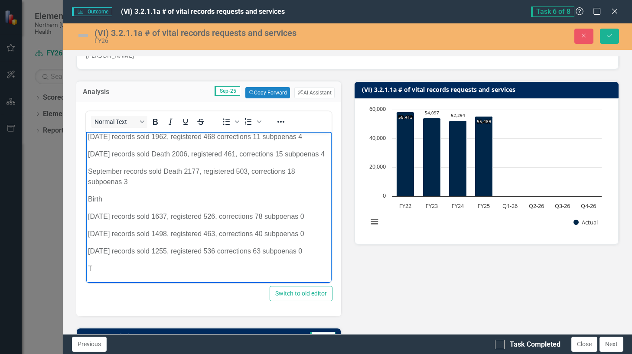
scroll to position [51, 0]
click at [102, 271] on p "T" at bounding box center [207, 268] width 241 height 10
click at [188, 267] on p "Total transactions to date" at bounding box center [207, 268] width 241 height 10
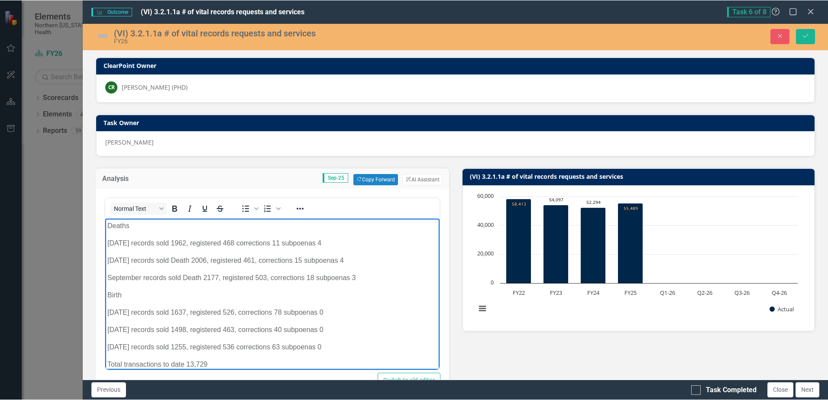
scroll to position [13, 0]
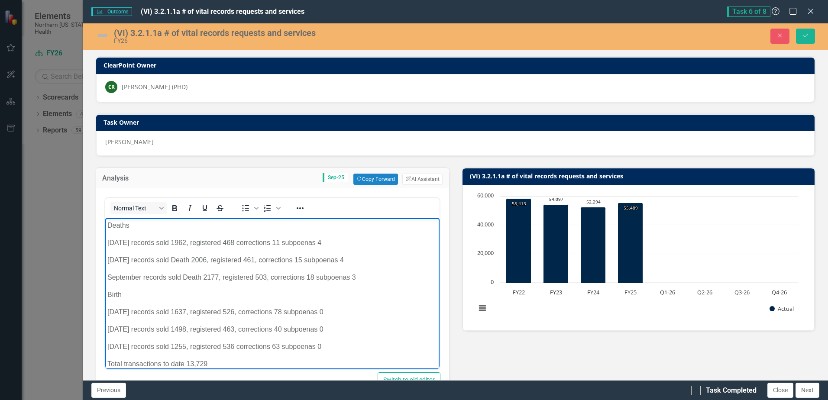
click at [211, 353] on p "Total transactions to date 13,729" at bounding box center [272, 364] width 330 height 10
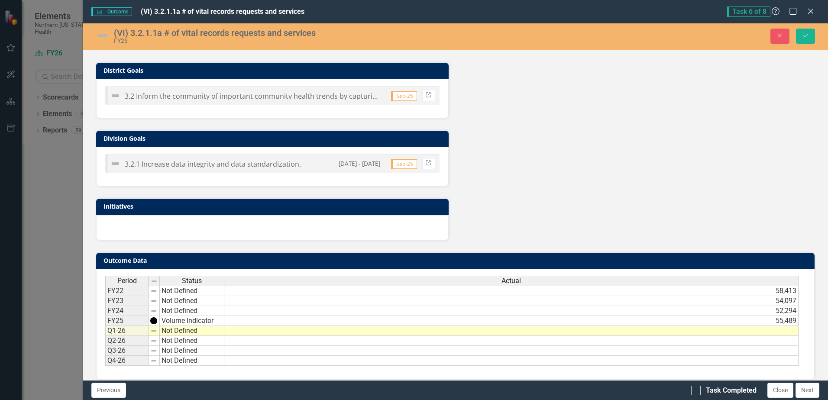
scroll to position [415, 0]
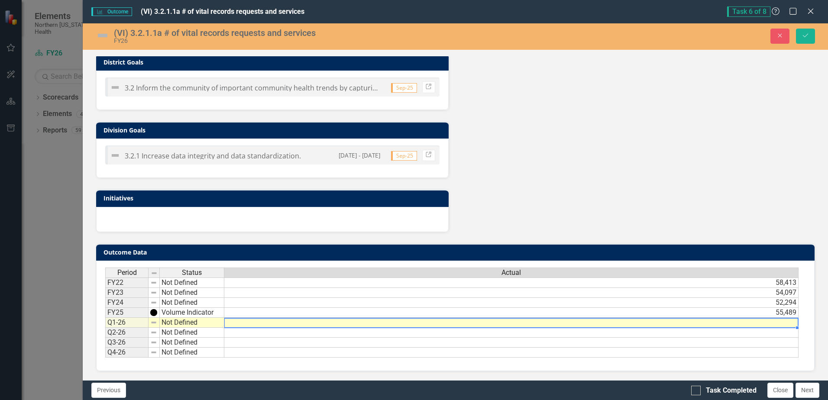
click at [240, 323] on td at bounding box center [511, 323] width 574 height 10
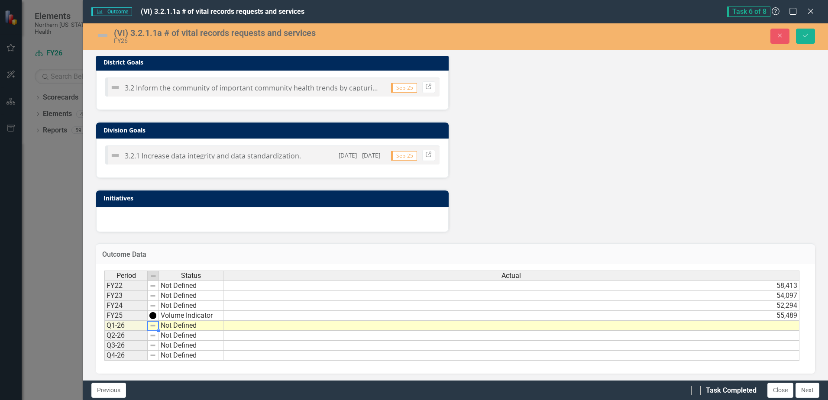
click at [151, 326] on img at bounding box center [152, 325] width 7 height 7
click at [152, 325] on img at bounding box center [152, 325] width 7 height 7
click at [169, 324] on td "Not Defined" at bounding box center [191, 326] width 65 height 10
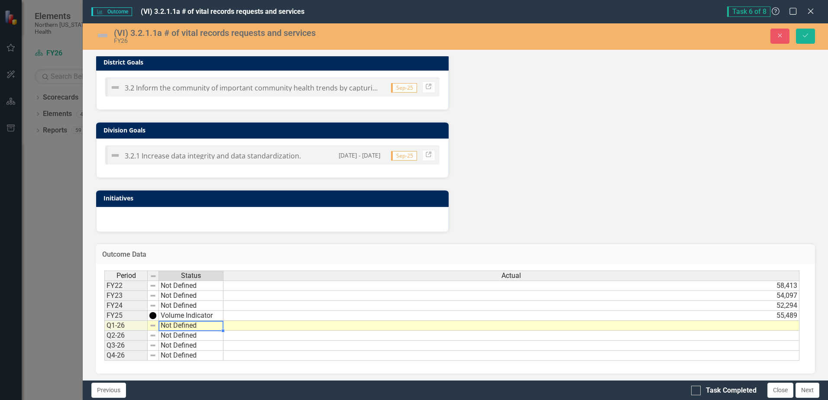
type textarea "Not Defined"
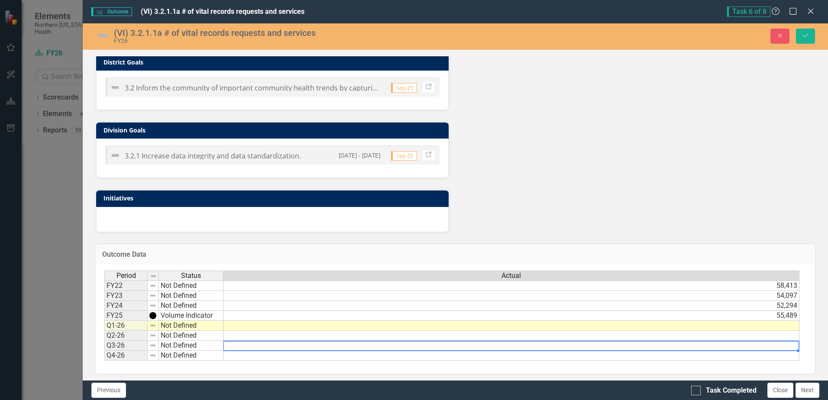
click at [255, 346] on td at bounding box center [512, 346] width 576 height 10
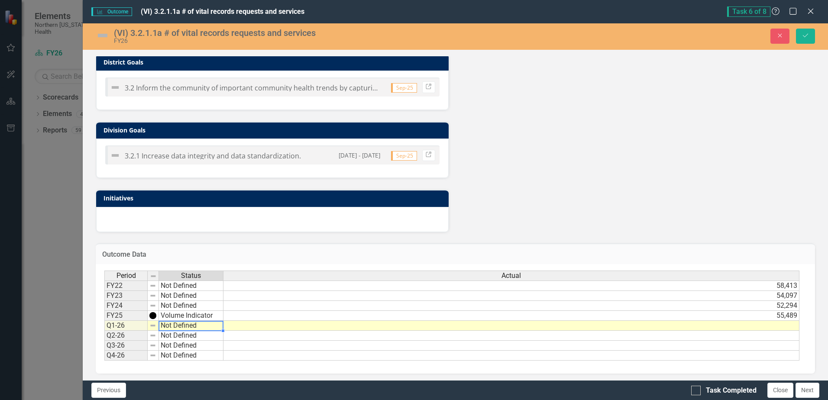
click at [200, 324] on td "Not Defined" at bounding box center [191, 326] width 65 height 10
type textarea "Volume Indicator"
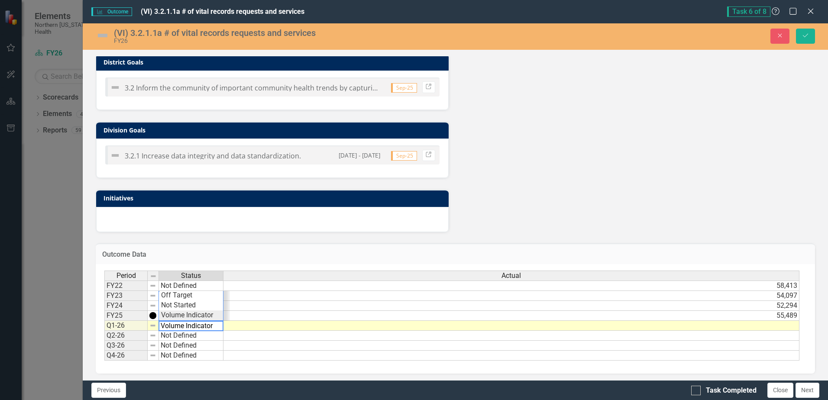
click at [199, 315] on div "Period Status Actual FY22 Not Defined 58,413 FY23 Not Defined 54,097 FY24 Not D…" at bounding box center [451, 316] width 695 height 91
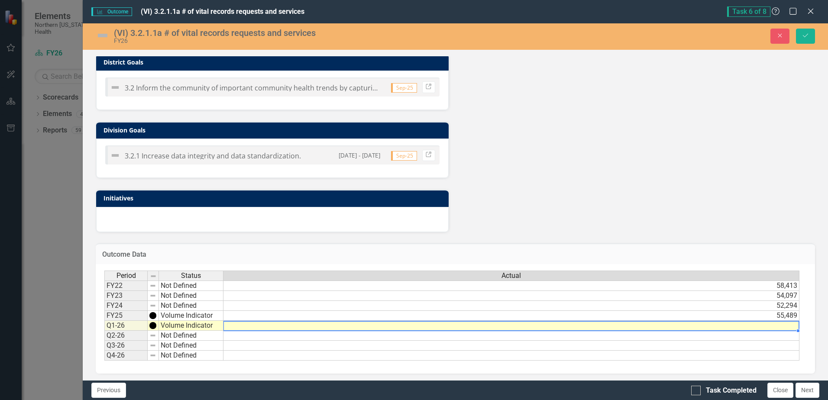
click at [240, 327] on td at bounding box center [512, 326] width 576 height 10
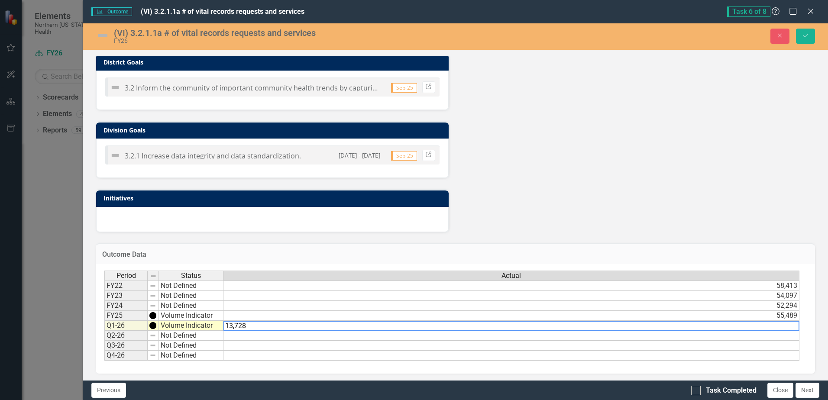
click at [249, 331] on textarea "13,728" at bounding box center [511, 326] width 577 height 10
click at [313, 337] on td at bounding box center [512, 336] width 576 height 10
click at [631, 325] on textarea "13,728" at bounding box center [511, 326] width 577 height 10
click at [217, 325] on td "Volume Indicator" at bounding box center [191, 326] width 65 height 10
drag, startPoint x: 790, startPoint y: 327, endPoint x: 597, endPoint y: 157, distance: 256.9
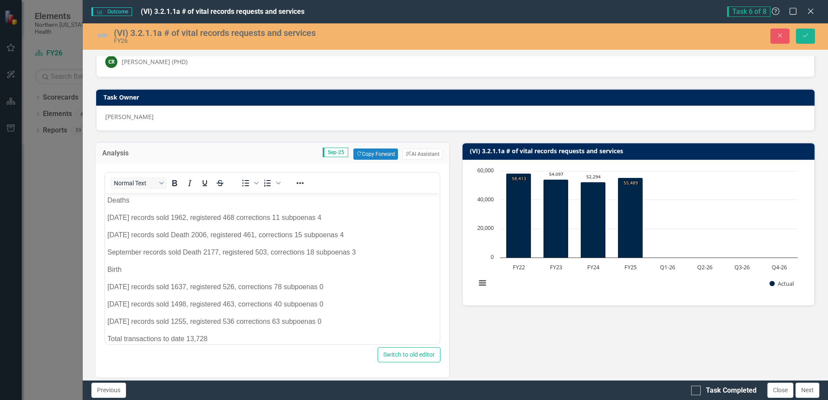
scroll to position [25, 0]
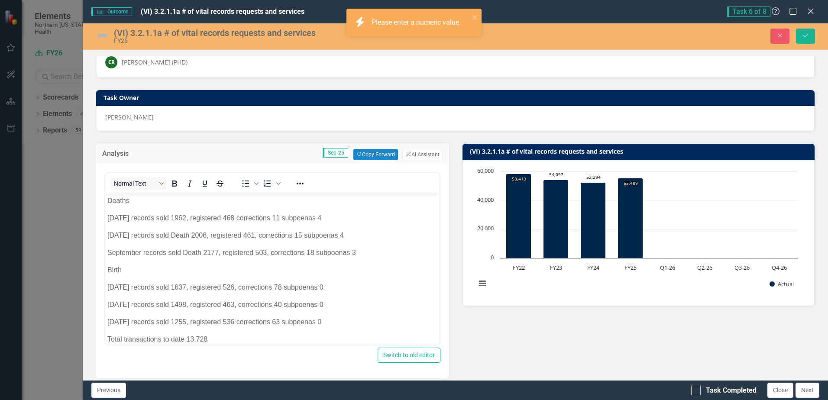
click at [100, 36] on img at bounding box center [103, 36] width 14 height 14
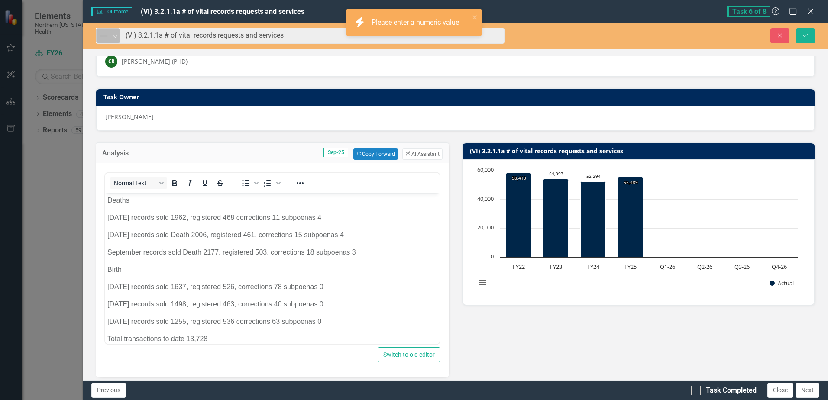
click at [114, 33] on icon "Expand" at bounding box center [115, 35] width 9 height 7
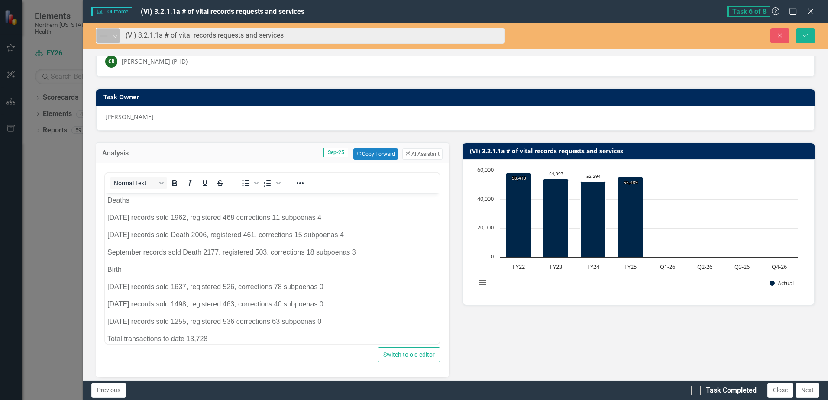
click at [114, 36] on icon at bounding box center [115, 36] width 4 height 3
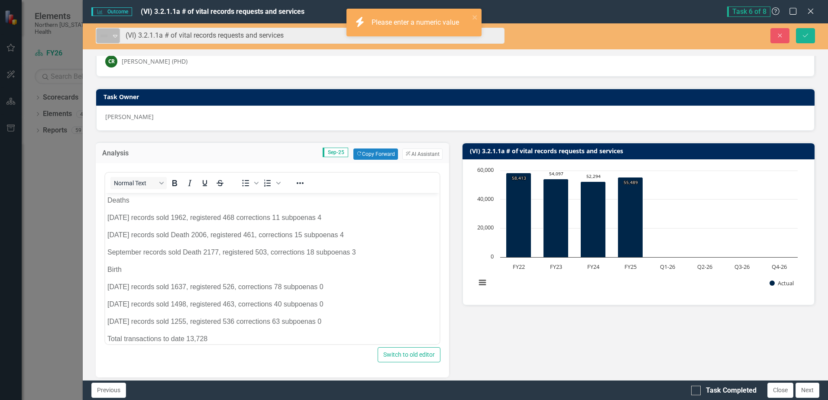
click at [114, 38] on icon "Expand" at bounding box center [115, 35] width 9 height 7
click at [117, 37] on icon "Expand" at bounding box center [115, 35] width 9 height 7
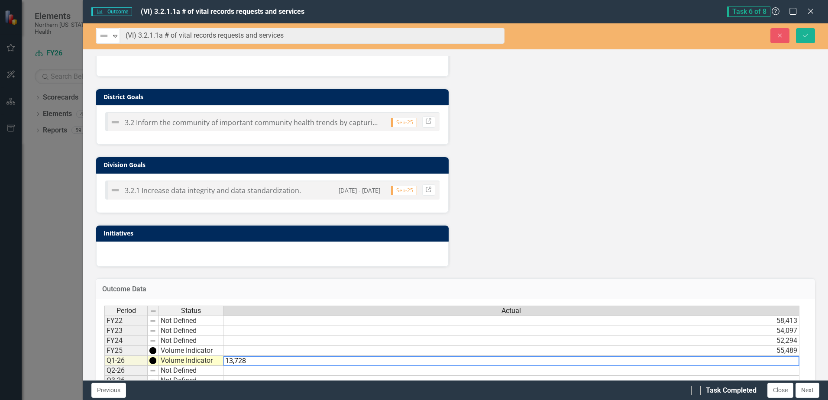
scroll to position [416, 0]
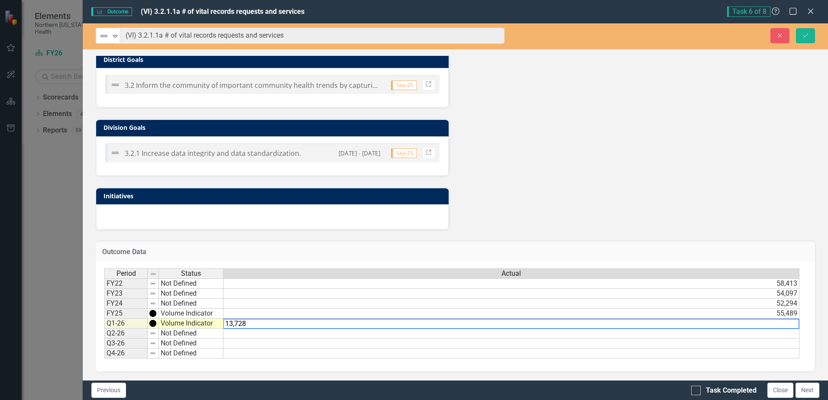
click at [258, 324] on textarea "13,728" at bounding box center [511, 324] width 577 height 10
type textarea "13728"
click at [292, 334] on td at bounding box center [512, 334] width 576 height 10
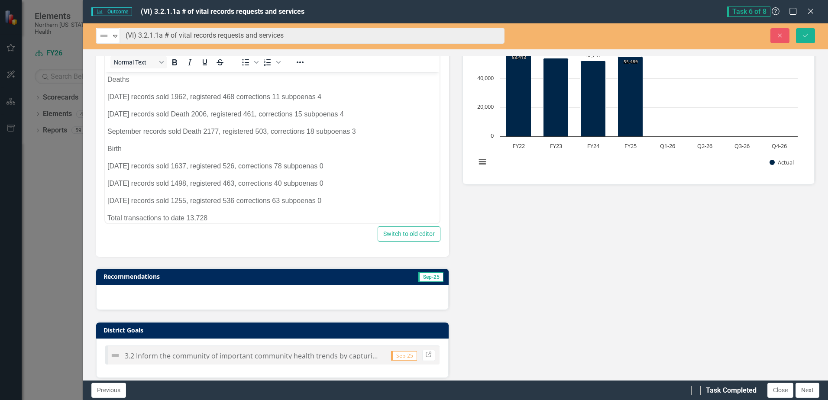
scroll to position [70, 0]
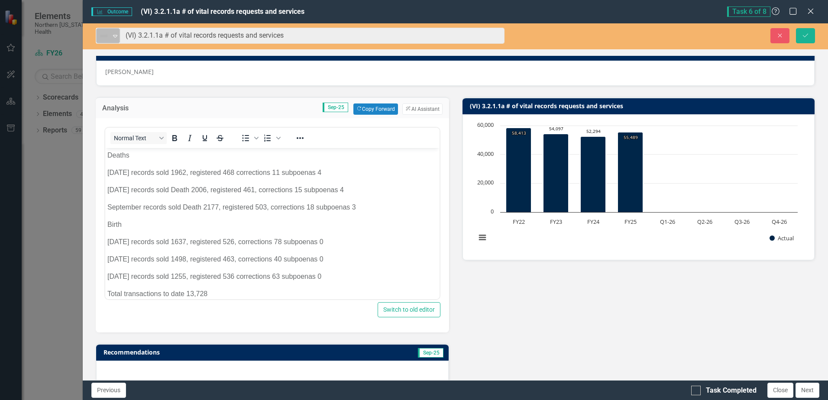
click at [115, 35] on icon at bounding box center [115, 36] width 4 height 3
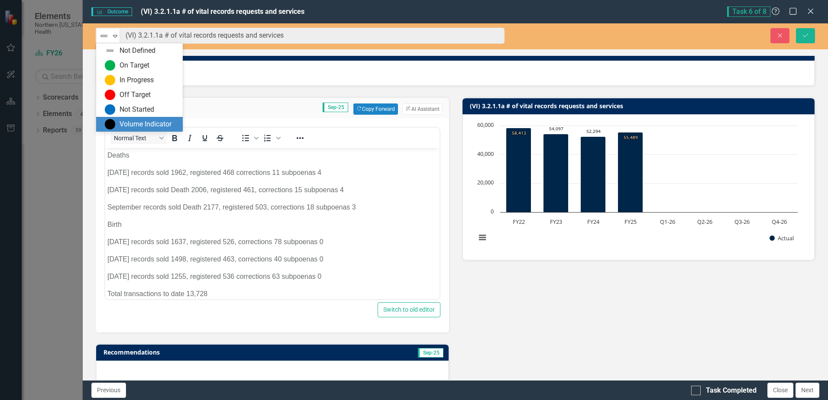
click at [147, 125] on div "Volume Indicator" at bounding box center [146, 125] width 52 height 10
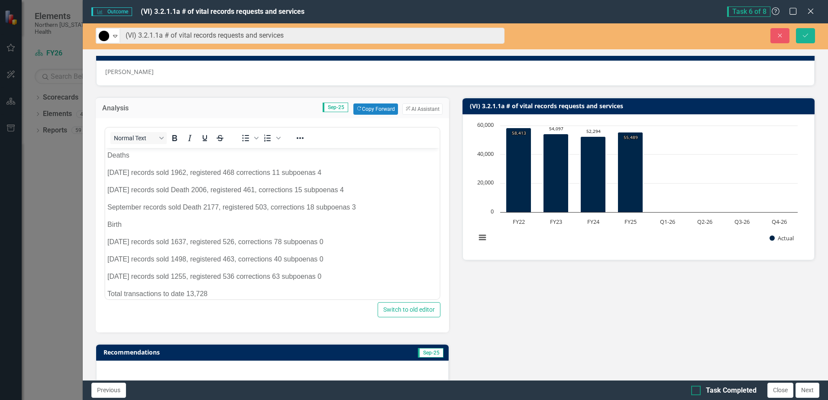
click at [631, 353] on div at bounding box center [696, 391] width 10 height 10
click at [631, 353] on input "Task Completed" at bounding box center [694, 389] width 6 height 6
checkbox input "true"
click at [631, 35] on icon "Save" at bounding box center [806, 35] width 8 height 6
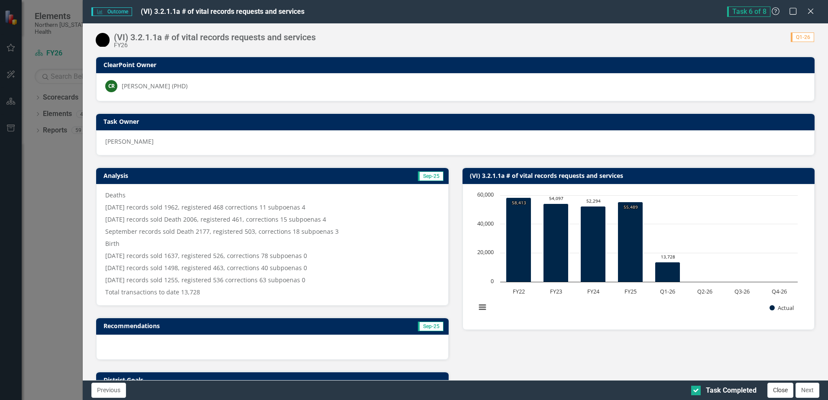
click at [631, 353] on button "Close" at bounding box center [781, 390] width 26 height 15
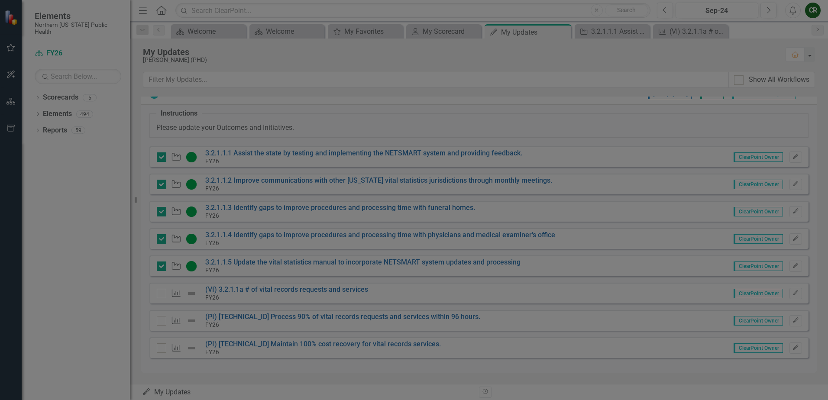
checkbox input "true"
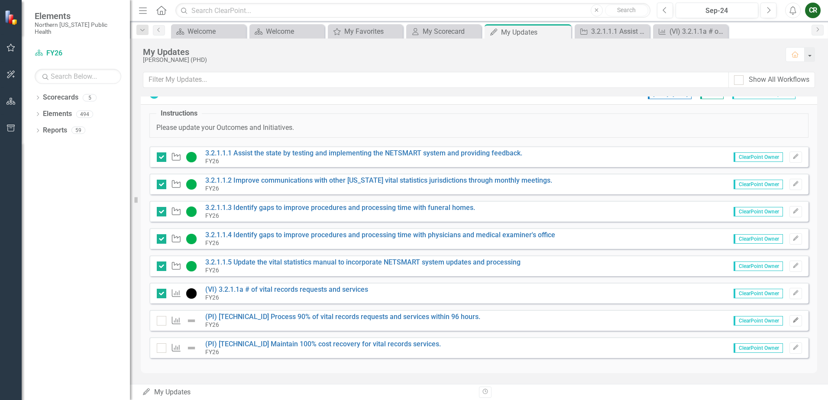
click at [631, 320] on icon "button" at bounding box center [795, 320] width 5 height 5
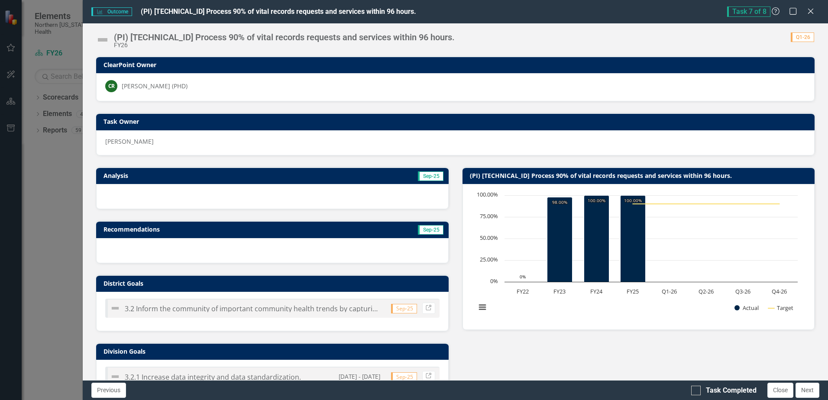
click at [307, 194] on div at bounding box center [272, 196] width 352 height 25
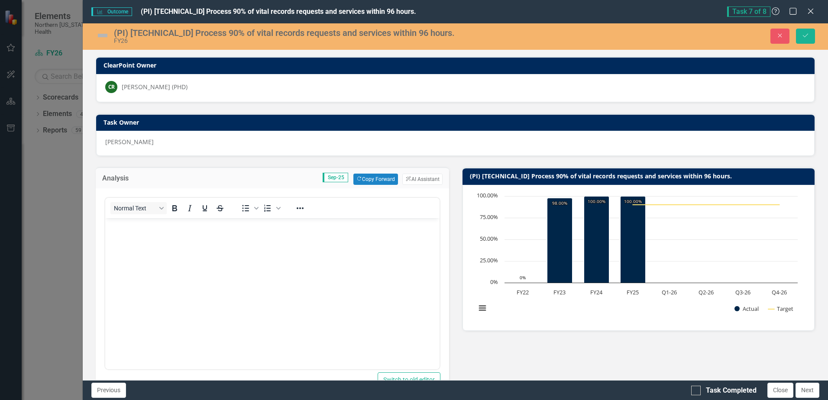
scroll to position [0, 0]
click at [373, 177] on button "Copy Forward Copy Forward" at bounding box center [375, 179] width 45 height 11
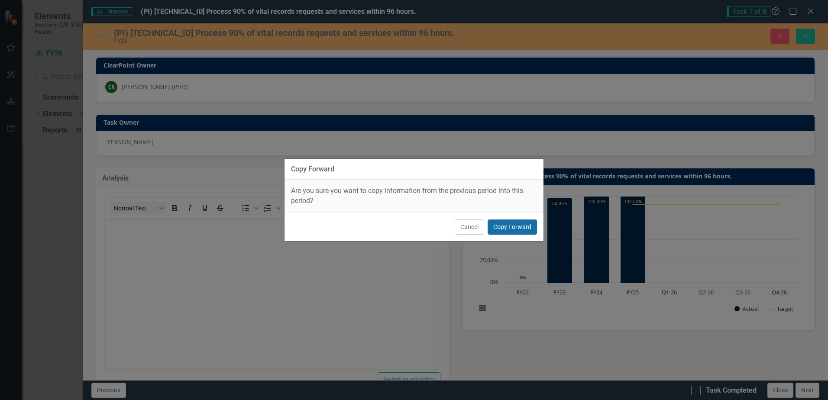
click at [509, 224] on button "Copy Forward" at bounding box center [512, 227] width 49 height 15
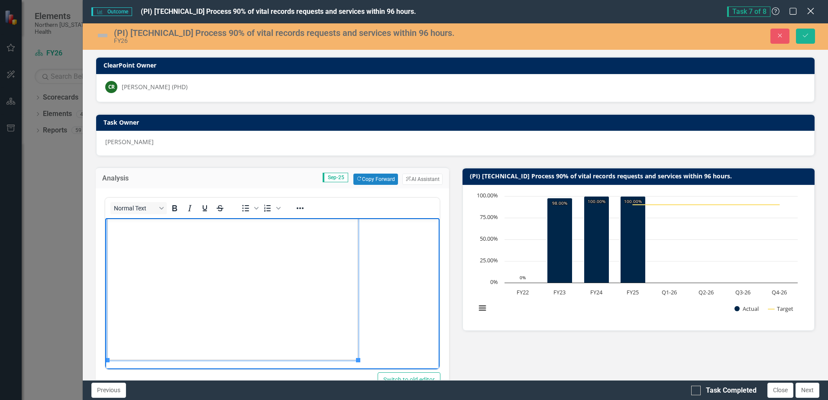
click at [631, 11] on icon "Close" at bounding box center [810, 11] width 11 height 8
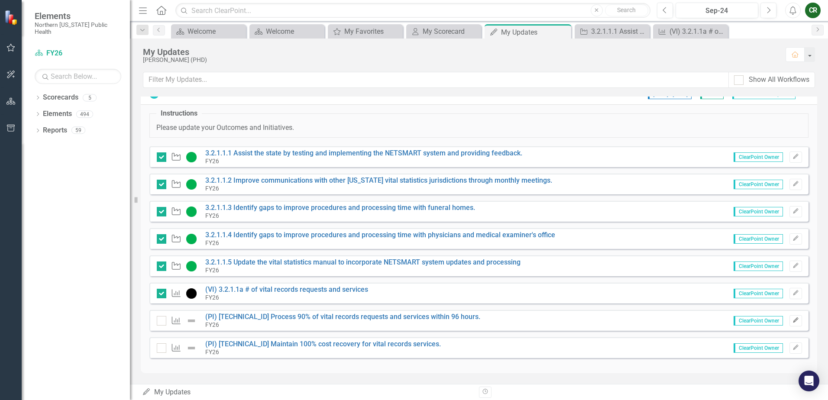
click at [631, 319] on icon "button" at bounding box center [795, 320] width 5 height 5
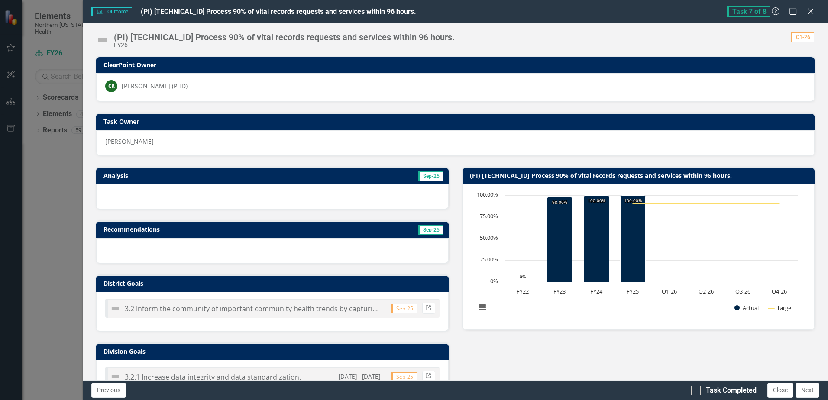
click at [294, 195] on div at bounding box center [272, 196] width 352 height 25
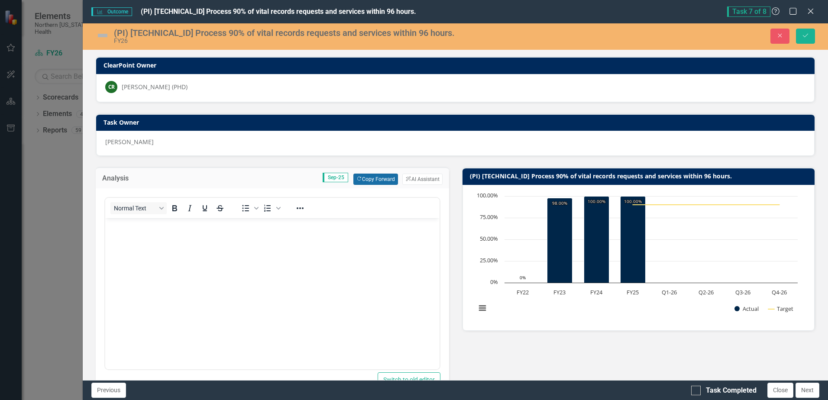
click at [371, 180] on button "Copy Forward Copy Forward" at bounding box center [375, 179] width 45 height 11
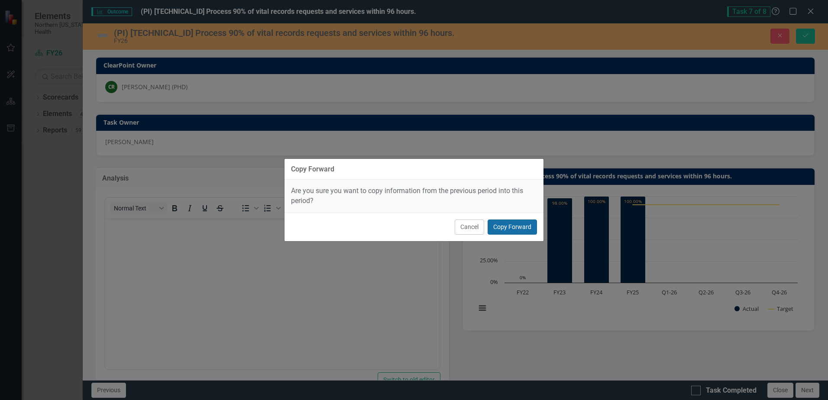
click at [526, 223] on button "Copy Forward" at bounding box center [512, 227] width 49 height 15
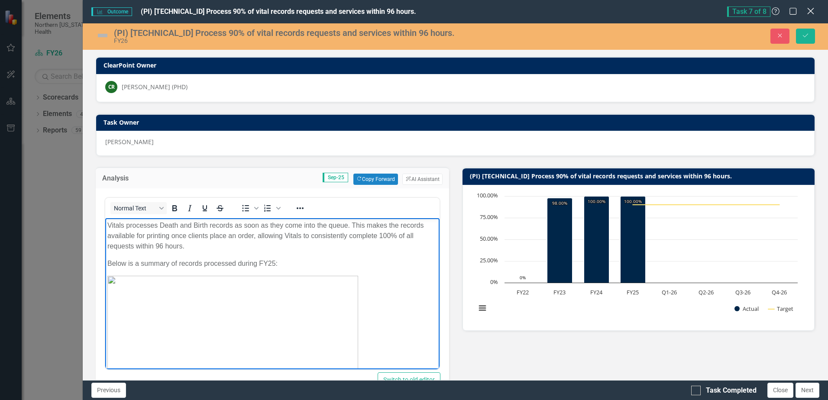
click at [631, 12] on icon "Close" at bounding box center [810, 11] width 11 height 8
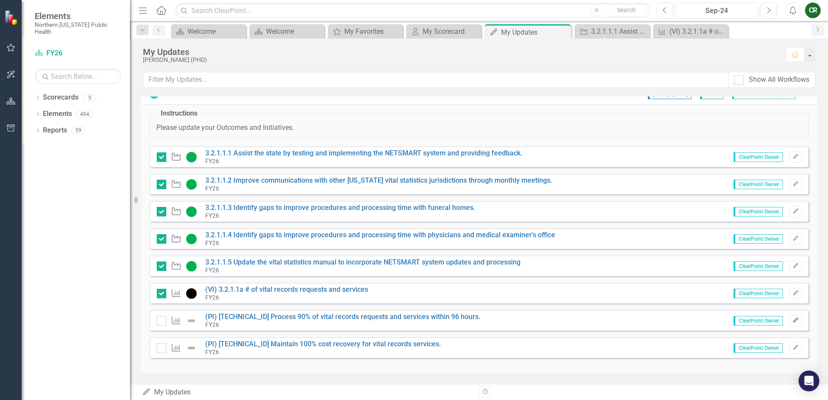
click at [631, 321] on icon "button" at bounding box center [795, 320] width 5 height 5
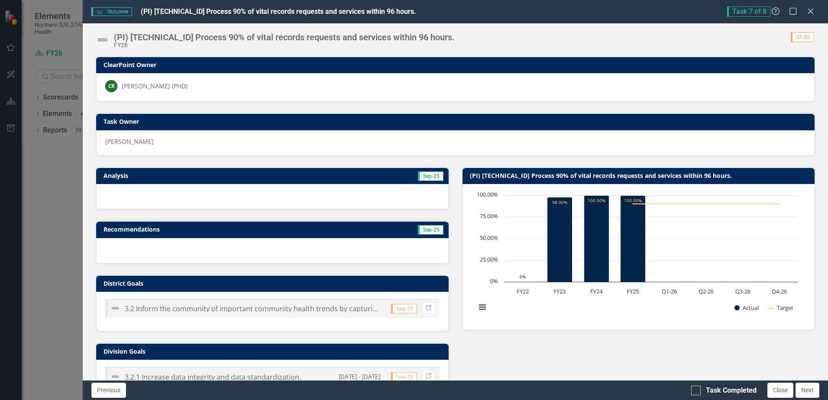
click at [247, 199] on div at bounding box center [272, 196] width 352 height 25
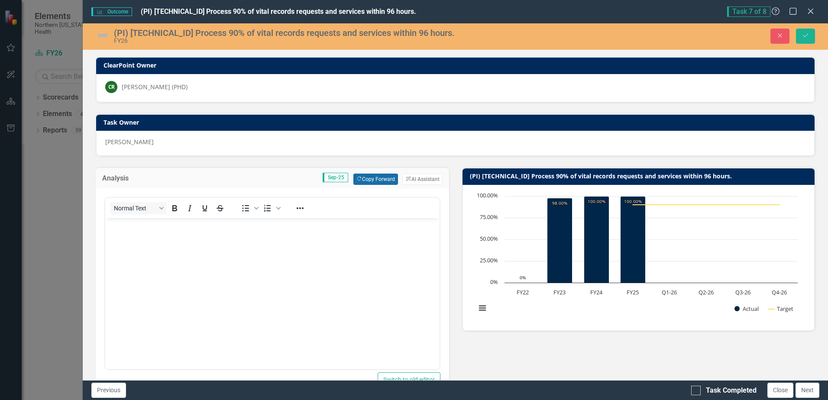
click at [368, 179] on button "Copy Forward Copy Forward" at bounding box center [375, 179] width 45 height 11
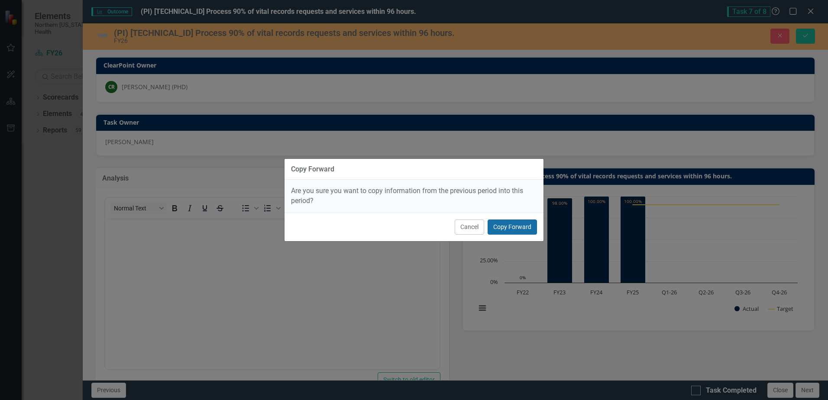
click at [506, 226] on button "Copy Forward" at bounding box center [512, 227] width 49 height 15
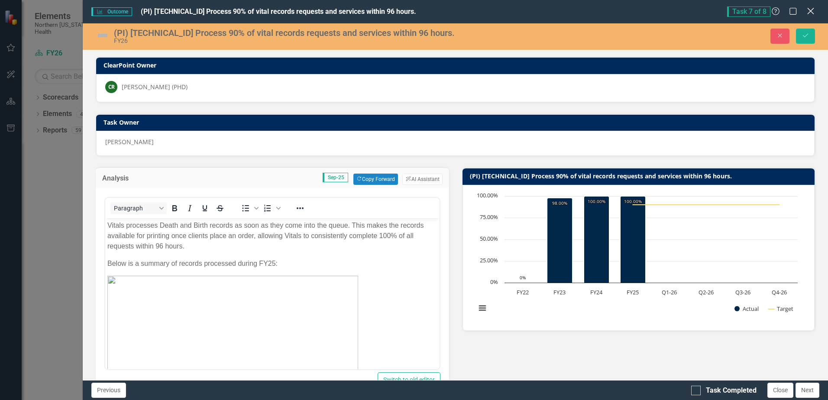
click at [631, 12] on icon at bounding box center [810, 11] width 6 height 6
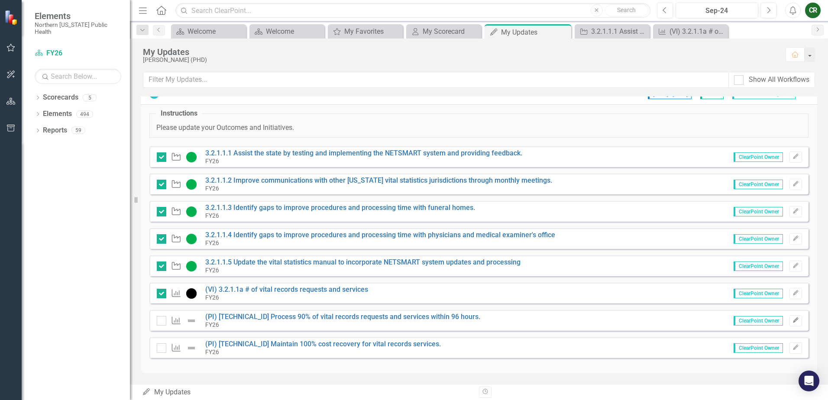
click at [631, 321] on icon "Edit" at bounding box center [796, 320] width 6 height 5
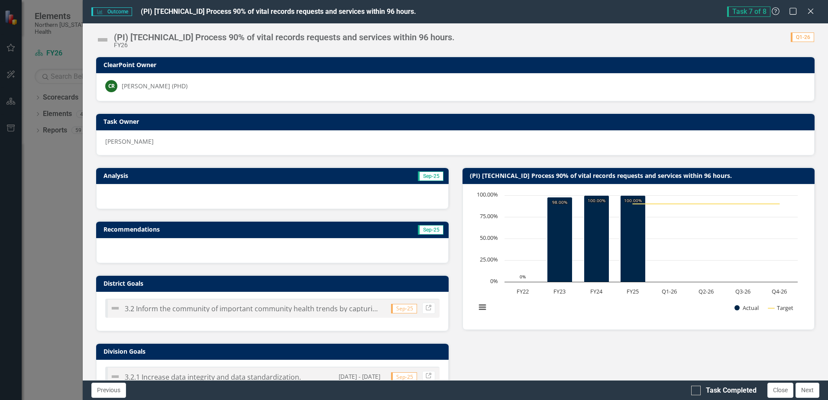
click at [274, 198] on div at bounding box center [272, 196] width 352 height 25
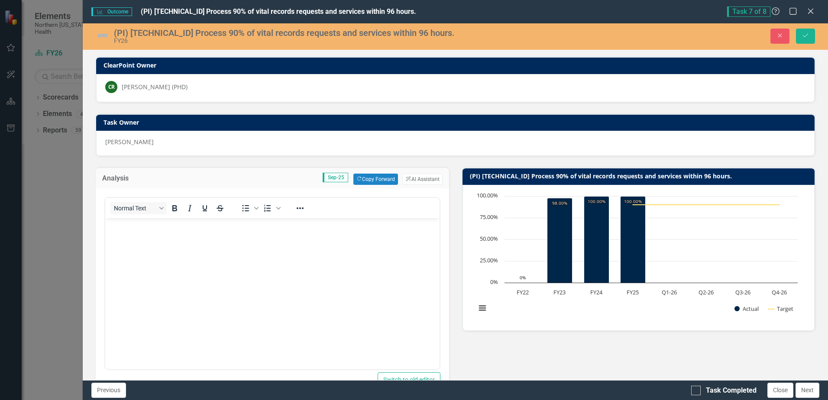
click at [269, 270] on body "Rich Text Area. Press ALT-0 for help." at bounding box center [272, 283] width 334 height 130
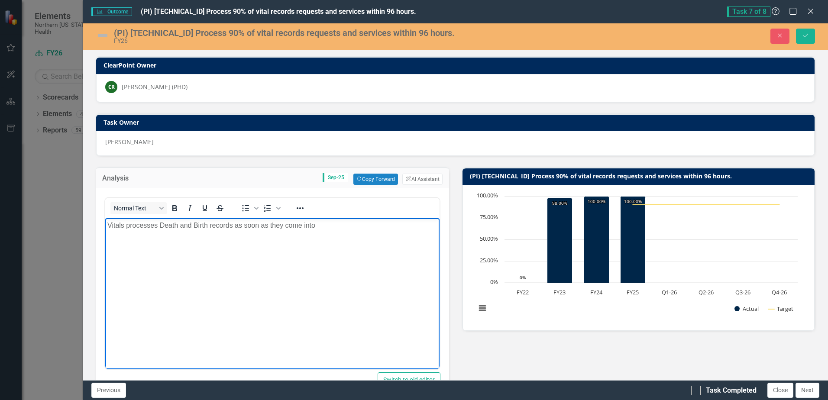
click at [321, 226] on p "Vitals processes Death and Birth records as soon as they come into" at bounding box center [272, 225] width 330 height 10
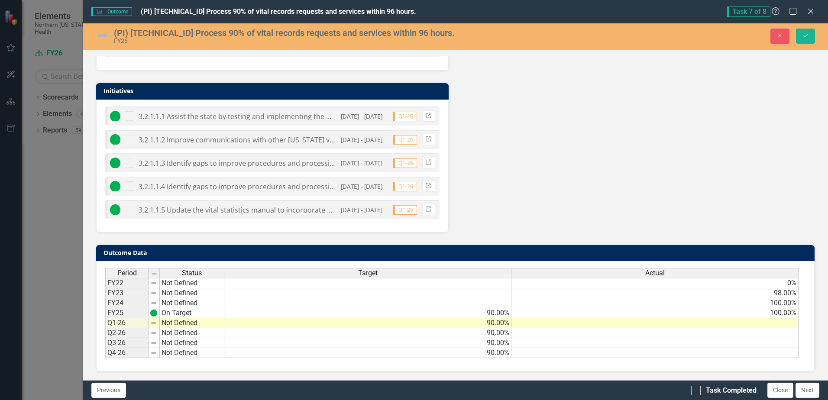
scroll to position [522, 0]
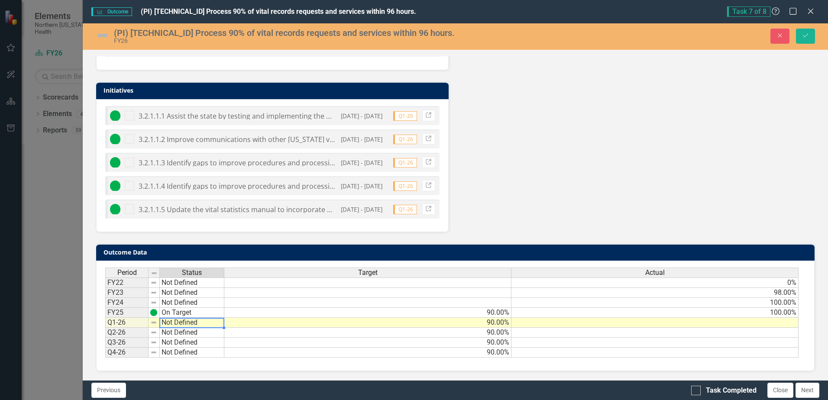
click at [187, 321] on td "Not Defined" at bounding box center [192, 323] width 65 height 10
click at [187, 312] on td "On Target" at bounding box center [192, 313] width 65 height 10
click at [199, 324] on td "Not Defined" at bounding box center [192, 323] width 65 height 10
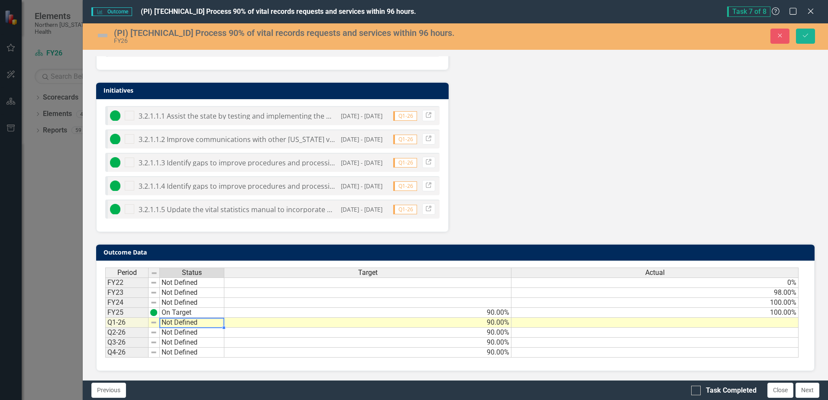
click at [199, 324] on td "Not Defined" at bounding box center [192, 323] width 65 height 10
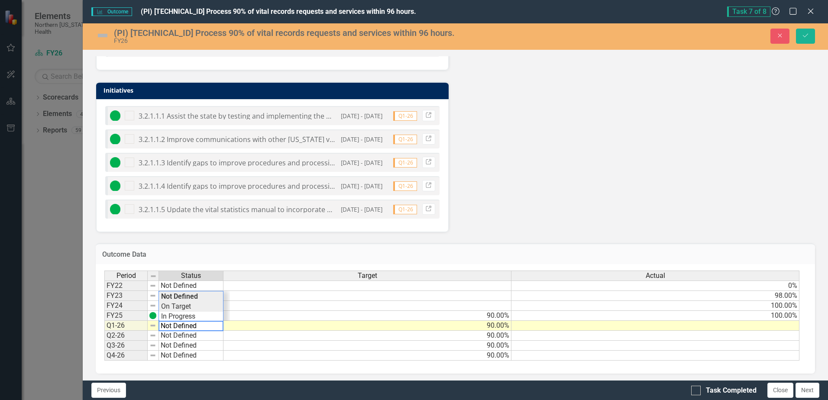
type textarea "On Target"
click at [197, 309] on div "Period Status Target Actual FY22 Not Defined 0% FY23 Not Defined 98.00% FY24 No…" at bounding box center [451, 316] width 695 height 91
click at [631, 328] on td at bounding box center [656, 326] width 288 height 10
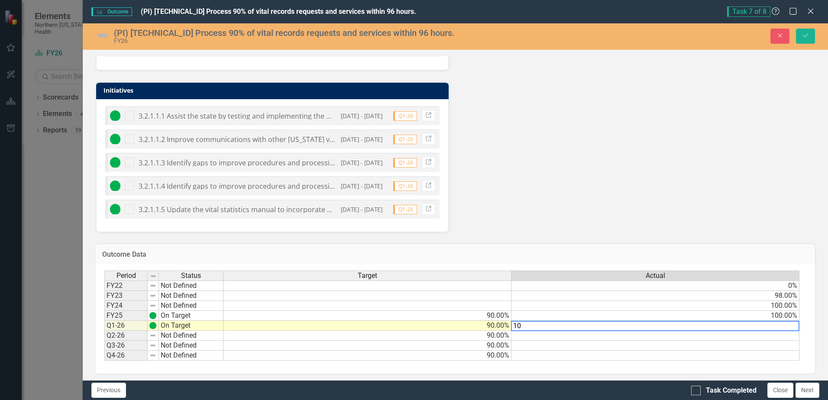
type textarea "100"
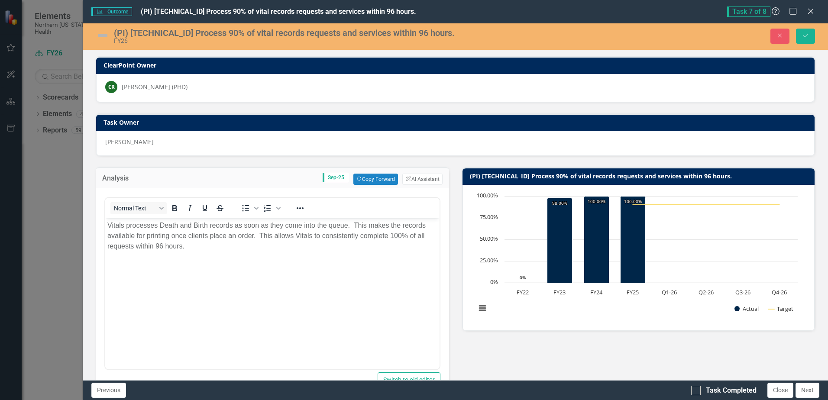
scroll to position [522, 0]
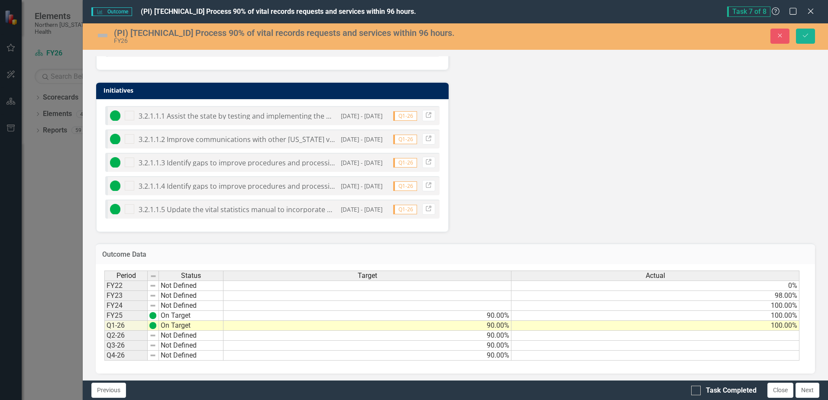
type textarea "100"
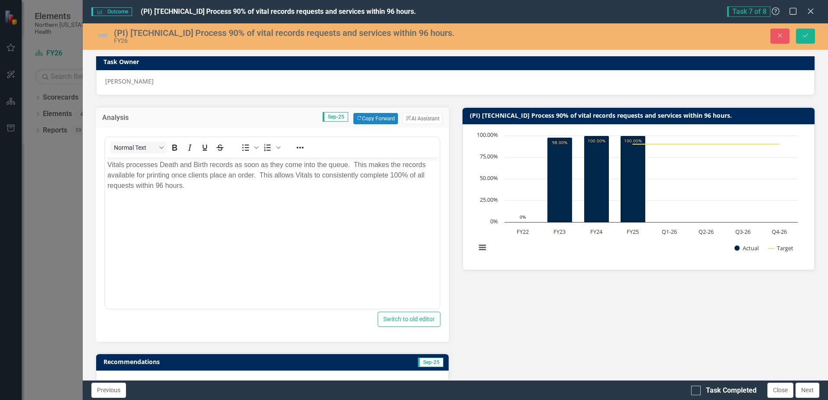
scroll to position [46, 0]
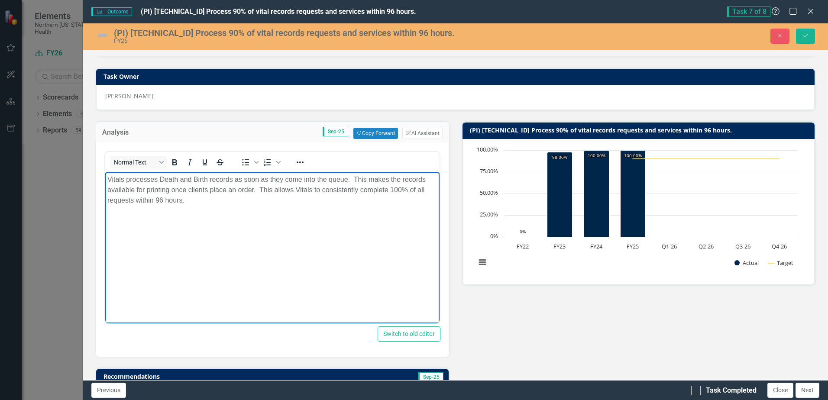
click at [348, 179] on p "Vitals processes Death and Birth records as soon as they come into the queue. T…" at bounding box center [272, 190] width 330 height 31
click at [100, 33] on img at bounding box center [103, 36] width 14 height 14
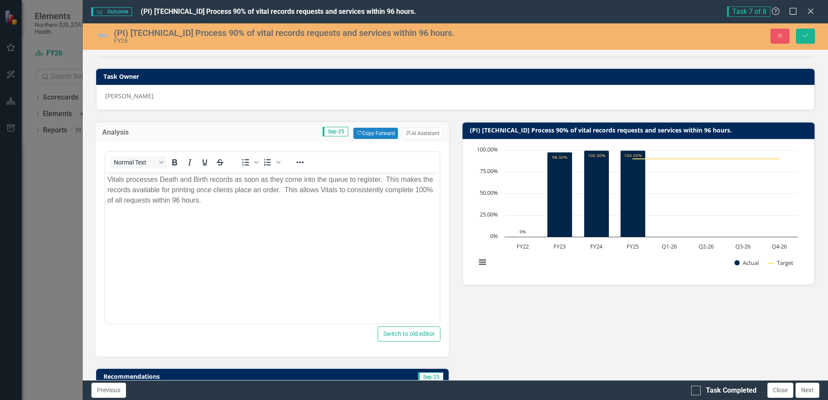
click at [102, 36] on img at bounding box center [103, 36] width 14 height 14
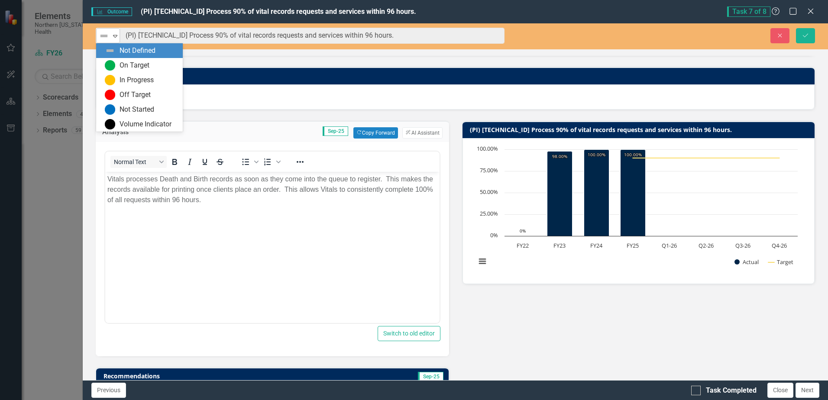
click at [115, 34] on icon "Expand" at bounding box center [115, 35] width 9 height 7
click at [130, 61] on div "On Target" at bounding box center [135, 66] width 30 height 10
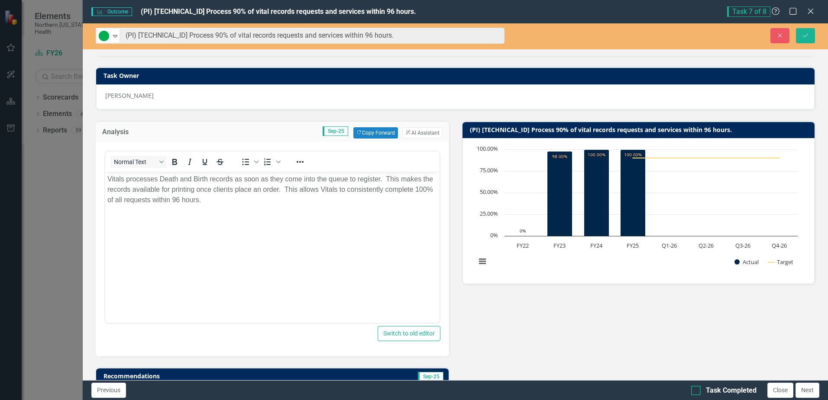
click at [698, 391] on div at bounding box center [696, 391] width 10 height 10
click at [697, 391] on input "Task Completed" at bounding box center [694, 389] width 6 height 6
checkbox input "true"
click at [806, 36] on icon "Save" at bounding box center [806, 35] width 8 height 6
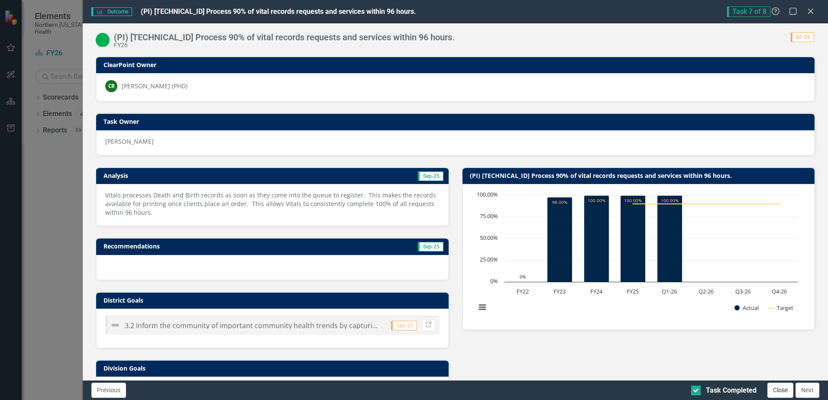
click at [776, 392] on button "Close" at bounding box center [781, 390] width 26 height 15
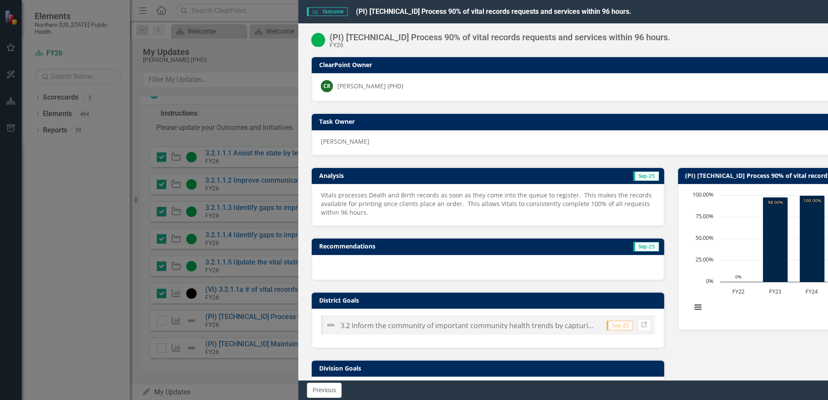
checkbox input "true"
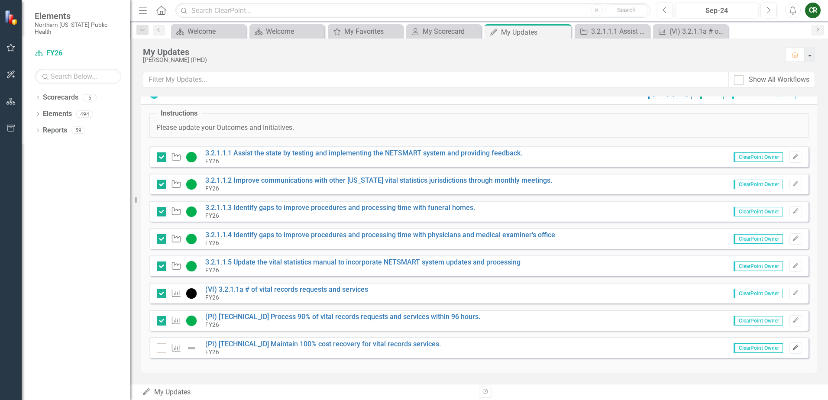
click at [793, 348] on icon "Edit" at bounding box center [796, 347] width 6 height 5
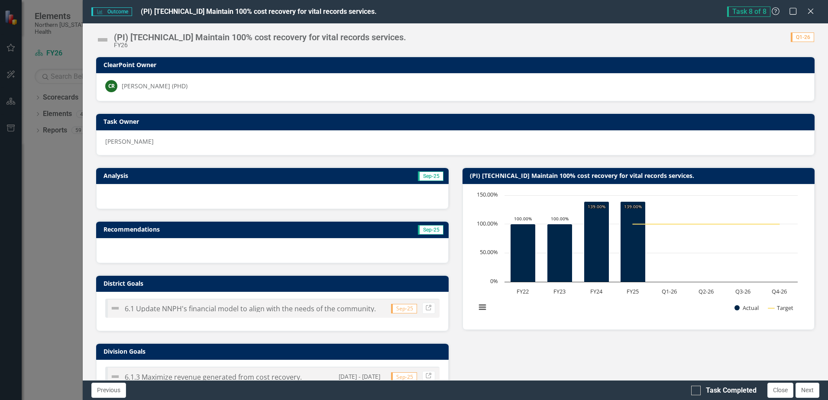
click at [198, 198] on div at bounding box center [272, 196] width 352 height 25
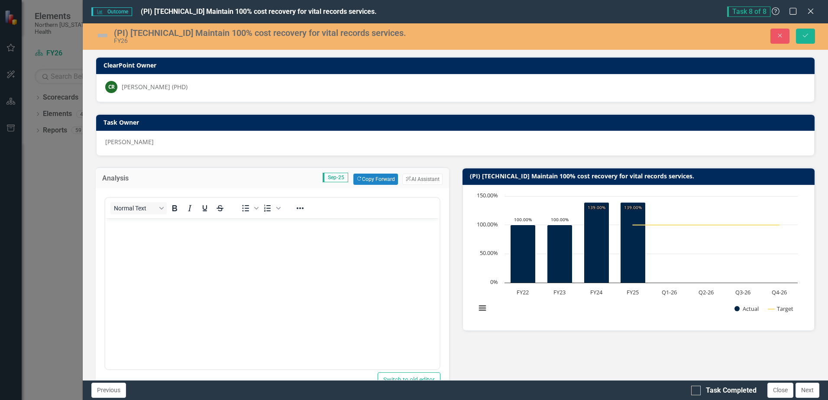
scroll to position [0, 0]
click at [374, 179] on button "Copy Forward Copy Forward" at bounding box center [375, 179] width 45 height 11
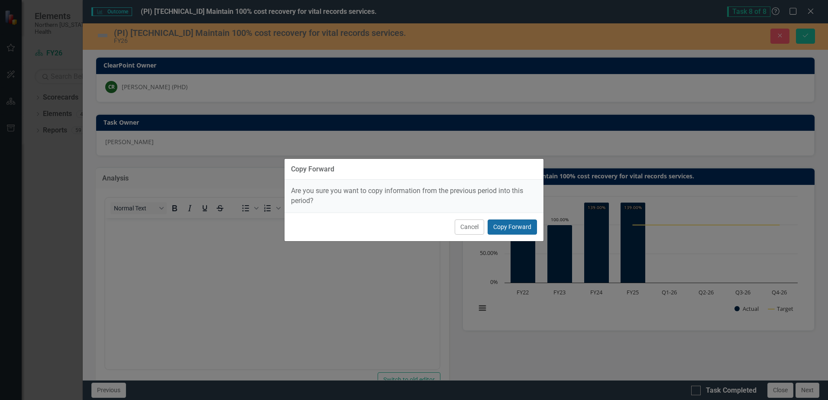
click at [506, 228] on button "Copy Forward" at bounding box center [512, 227] width 49 height 15
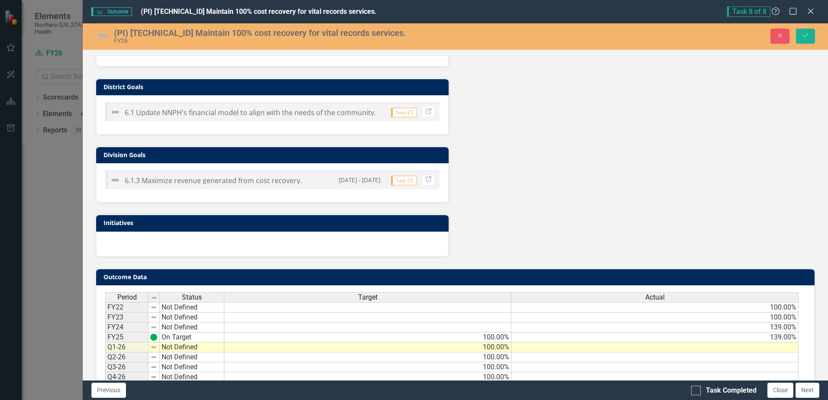
scroll to position [415, 0]
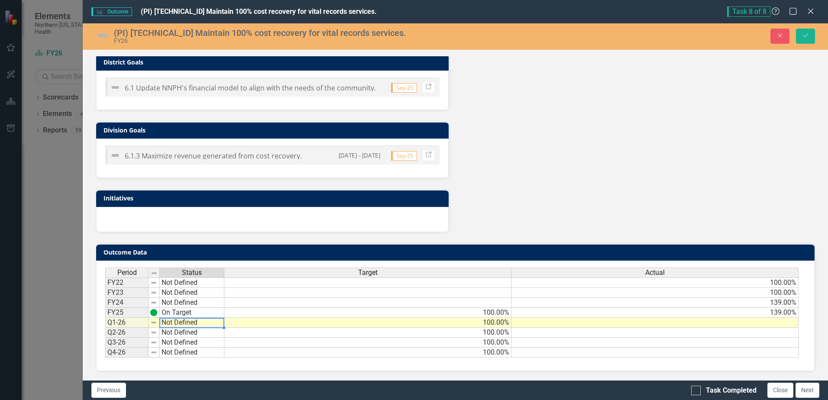
click at [190, 323] on td "Not Defined" at bounding box center [192, 323] width 65 height 10
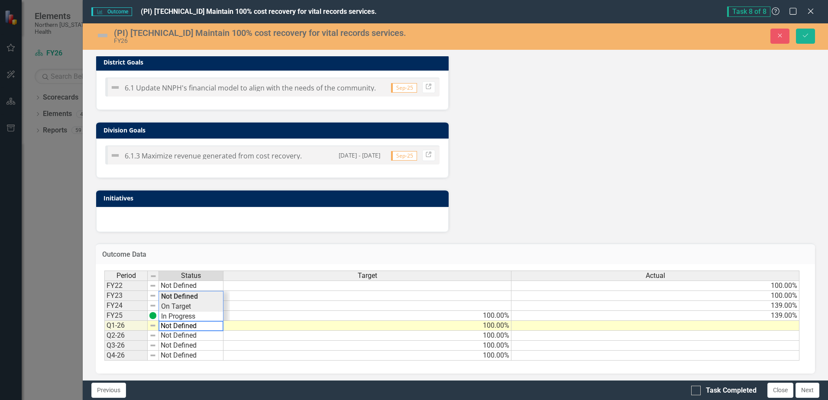
type textarea "On Target"
click at [193, 305] on div "Period Status Target Actual FY22 Not Defined 100.00% FY23 Not Defined 100.00% F…" at bounding box center [451, 316] width 695 height 91
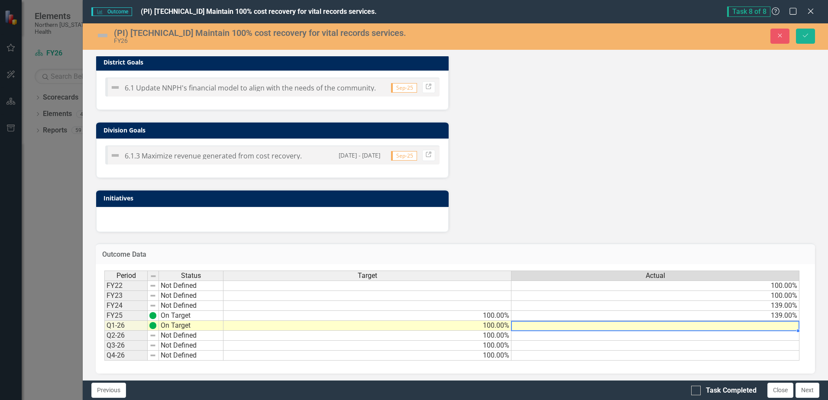
click at [780, 329] on td at bounding box center [656, 326] width 288 height 10
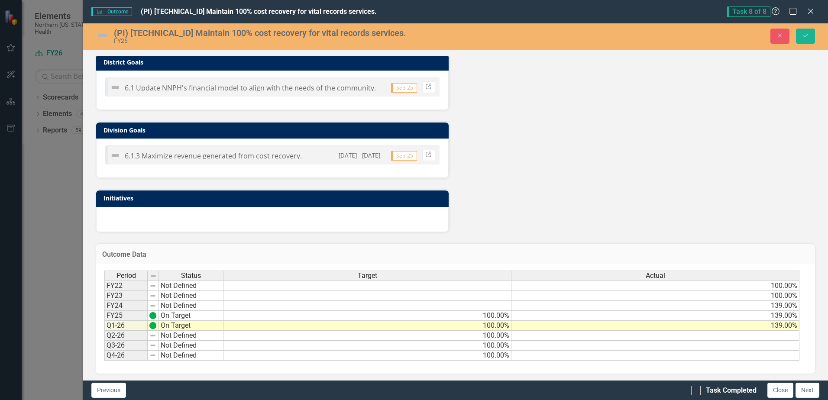
type textarea "139"
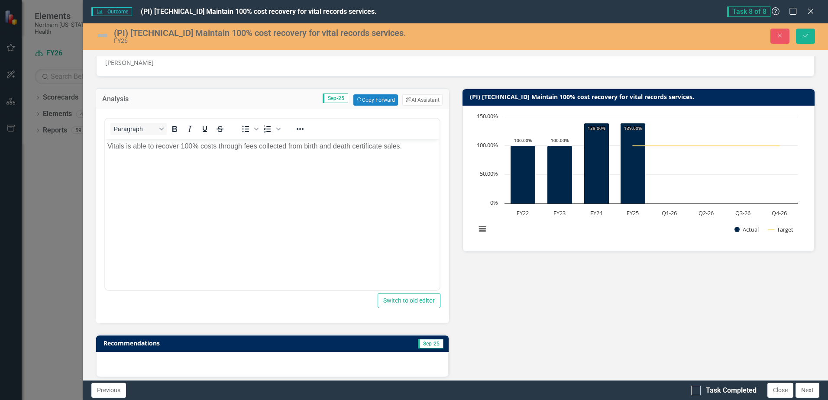
scroll to position [68, 0]
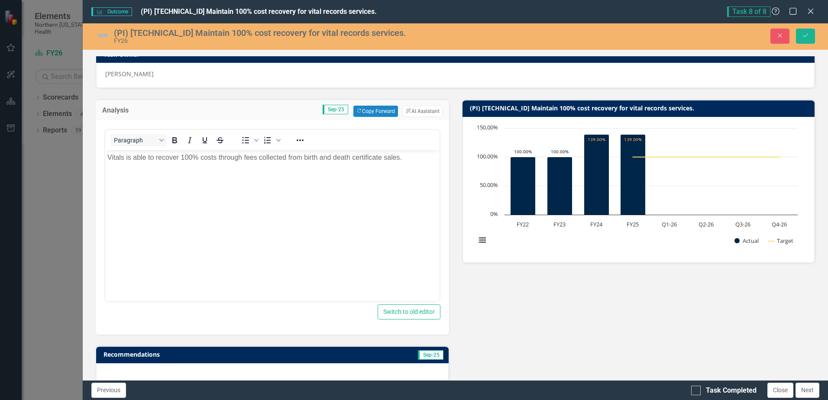
click at [192, 157] on p "Vitals is able to recover 100% costs through fees collected from birth and deat…" at bounding box center [272, 157] width 330 height 10
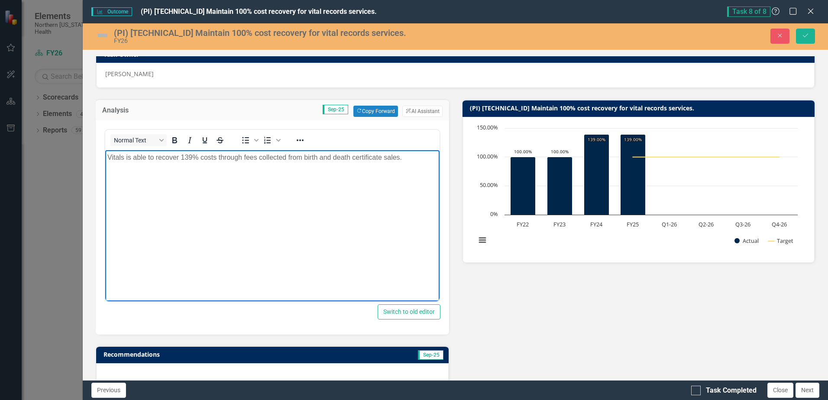
click at [132, 159] on p "Vitals is able to recover 139% costs through fees collected from birth and deat…" at bounding box center [272, 157] width 330 height 10
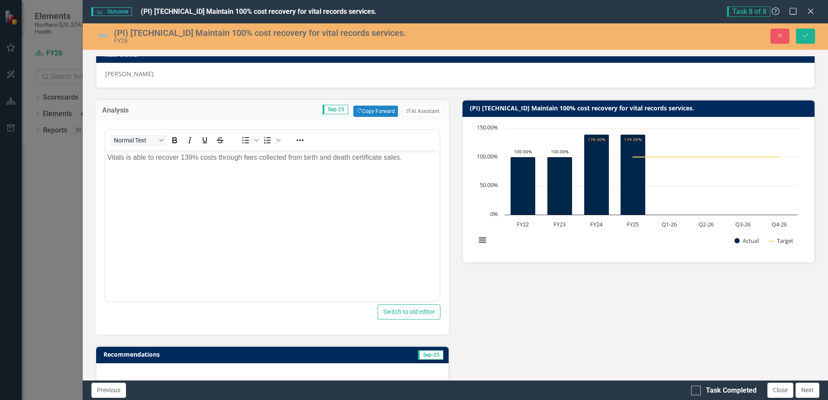
click at [103, 34] on img at bounding box center [103, 36] width 14 height 14
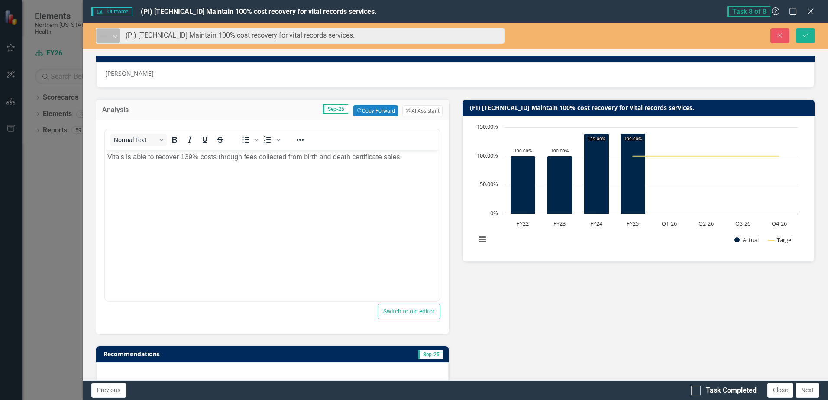
click at [114, 35] on icon at bounding box center [115, 36] width 4 height 3
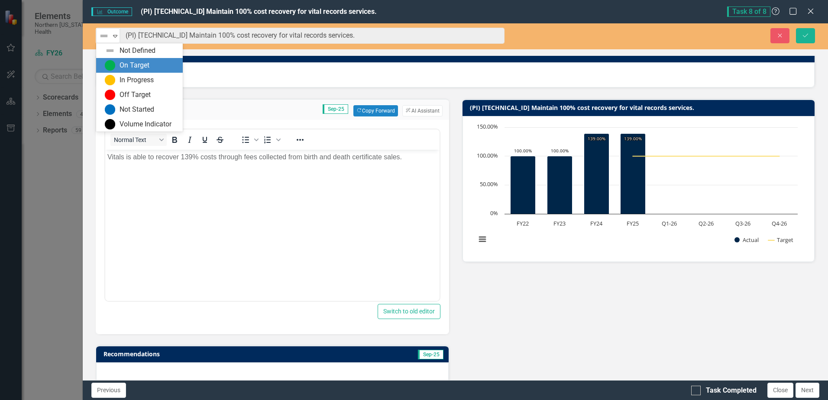
click at [125, 64] on div "On Target" at bounding box center [135, 66] width 30 height 10
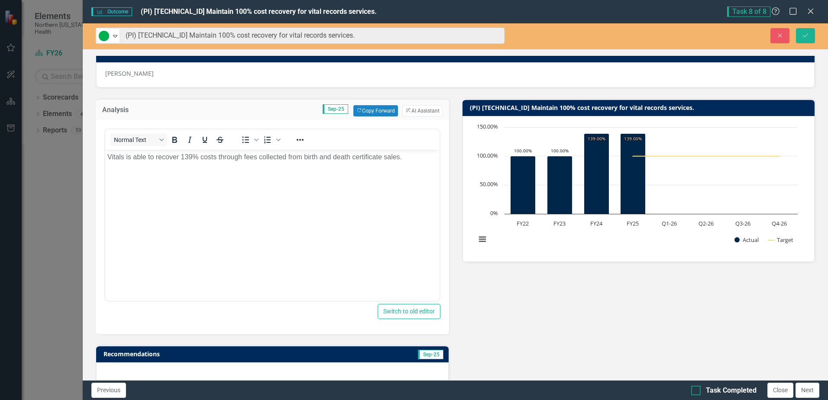
click at [697, 391] on input "Task Completed" at bounding box center [694, 389] width 6 height 6
checkbox input "true"
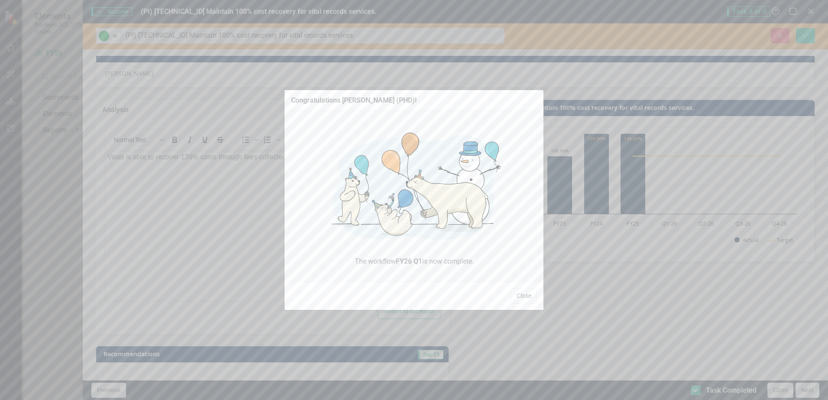
click at [617, 303] on div "Congratulations Carmen Ramirez (PHD)! The workflow FY26 Q1 is now complete. Clo…" at bounding box center [414, 200] width 828 height 400
click at [526, 293] on button "Close" at bounding box center [524, 295] width 26 height 15
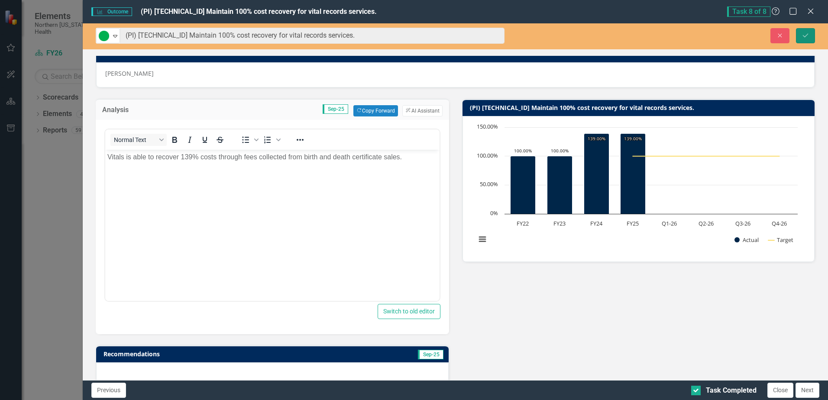
click at [807, 33] on icon "Save" at bounding box center [806, 35] width 8 height 6
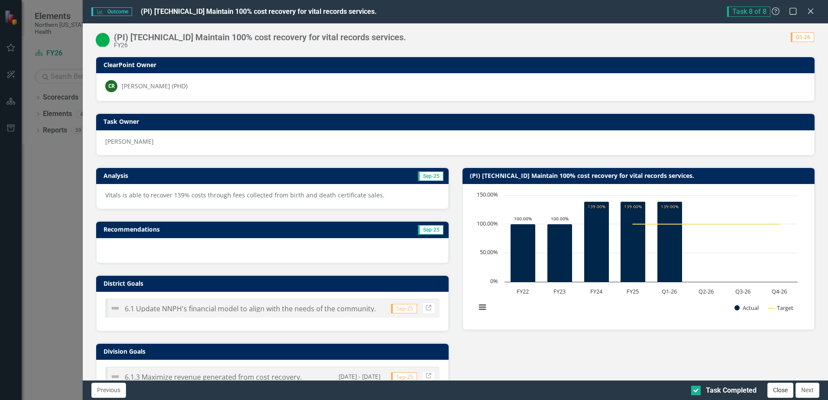
click at [778, 389] on button "Close" at bounding box center [781, 390] width 26 height 15
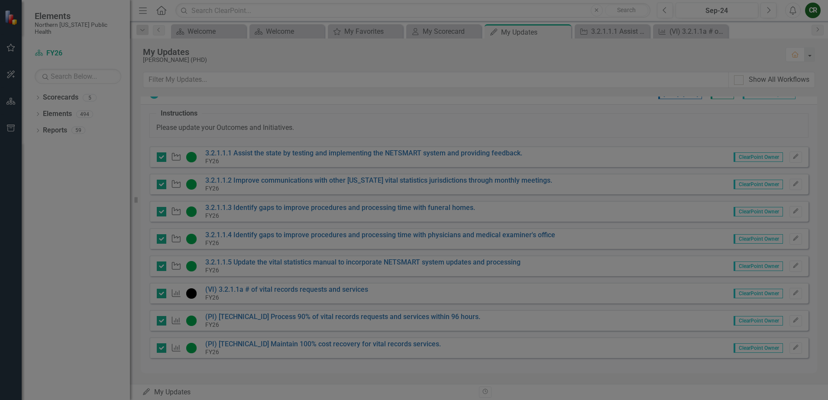
checkbox input "true"
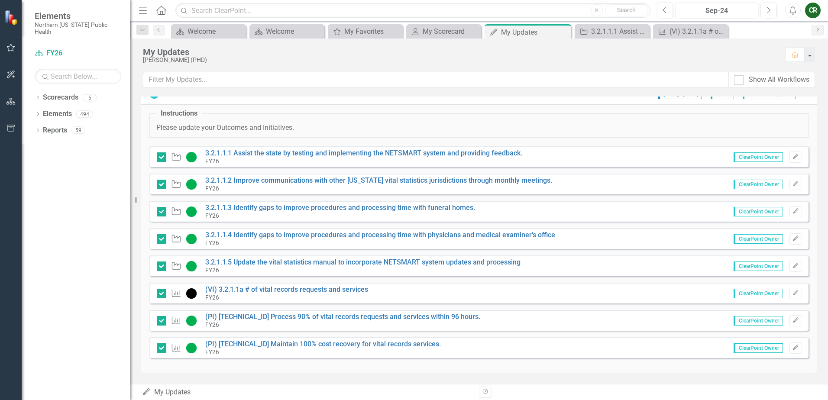
click at [813, 9] on div "CR" at bounding box center [813, 11] width 16 height 16
click at [789, 110] on link "Logout Log Out" at bounding box center [786, 109] width 68 height 16
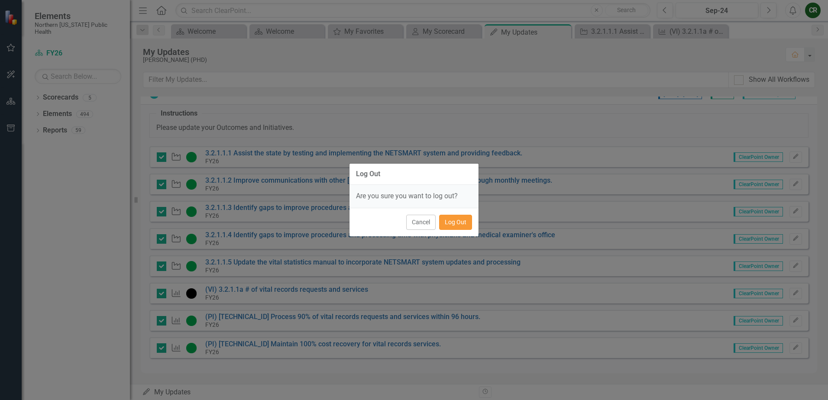
click at [452, 224] on button "Log Out" at bounding box center [455, 222] width 33 height 15
